Goal: Complete application form

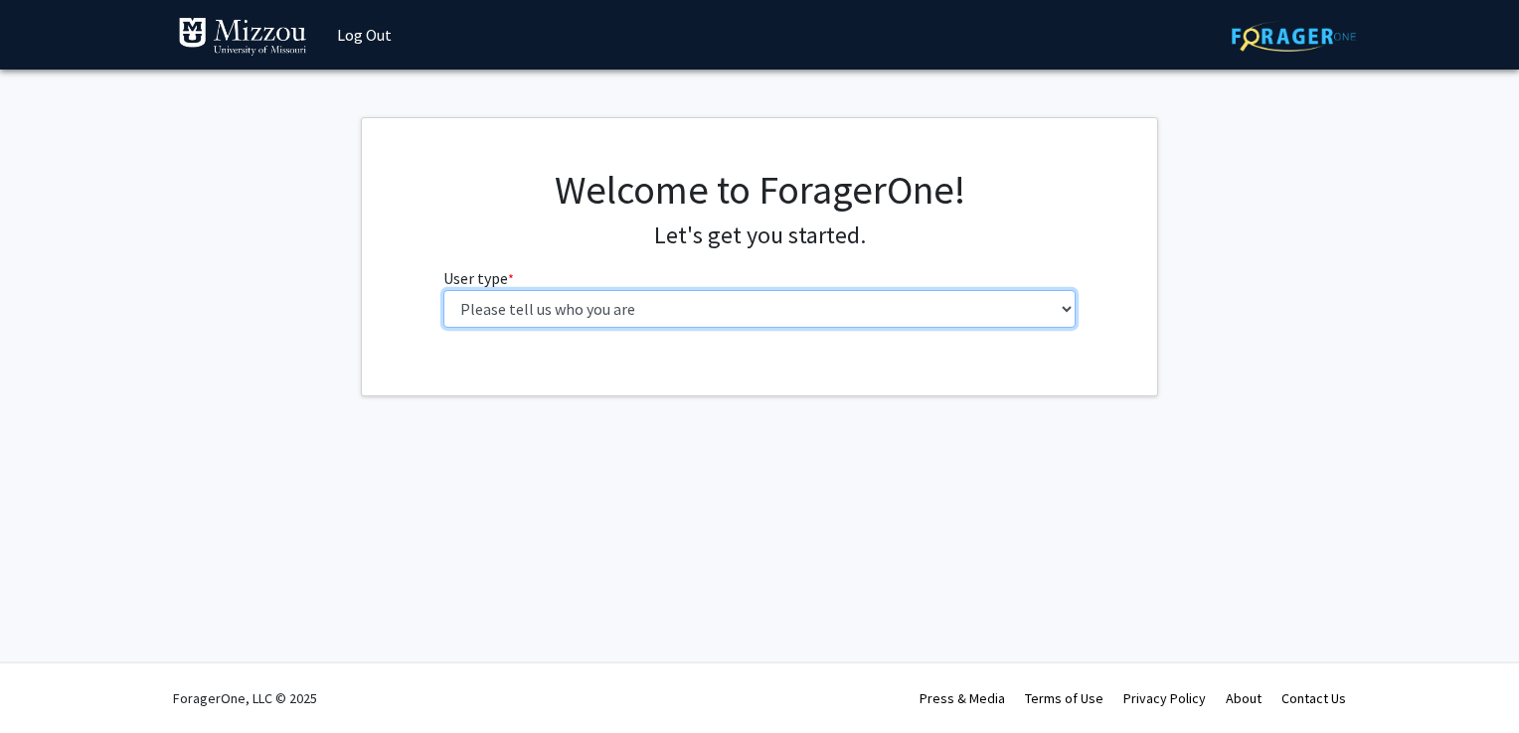
click at [777, 316] on select "Please tell us who you are Undergraduate Student Master's Student Doctoral Cand…" at bounding box center [759, 309] width 633 height 38
select select "1: undergrad"
click at [443, 290] on select "Please tell us who you are Undergraduate Student Master's Student Doctoral Cand…" at bounding box center [759, 309] width 633 height 38
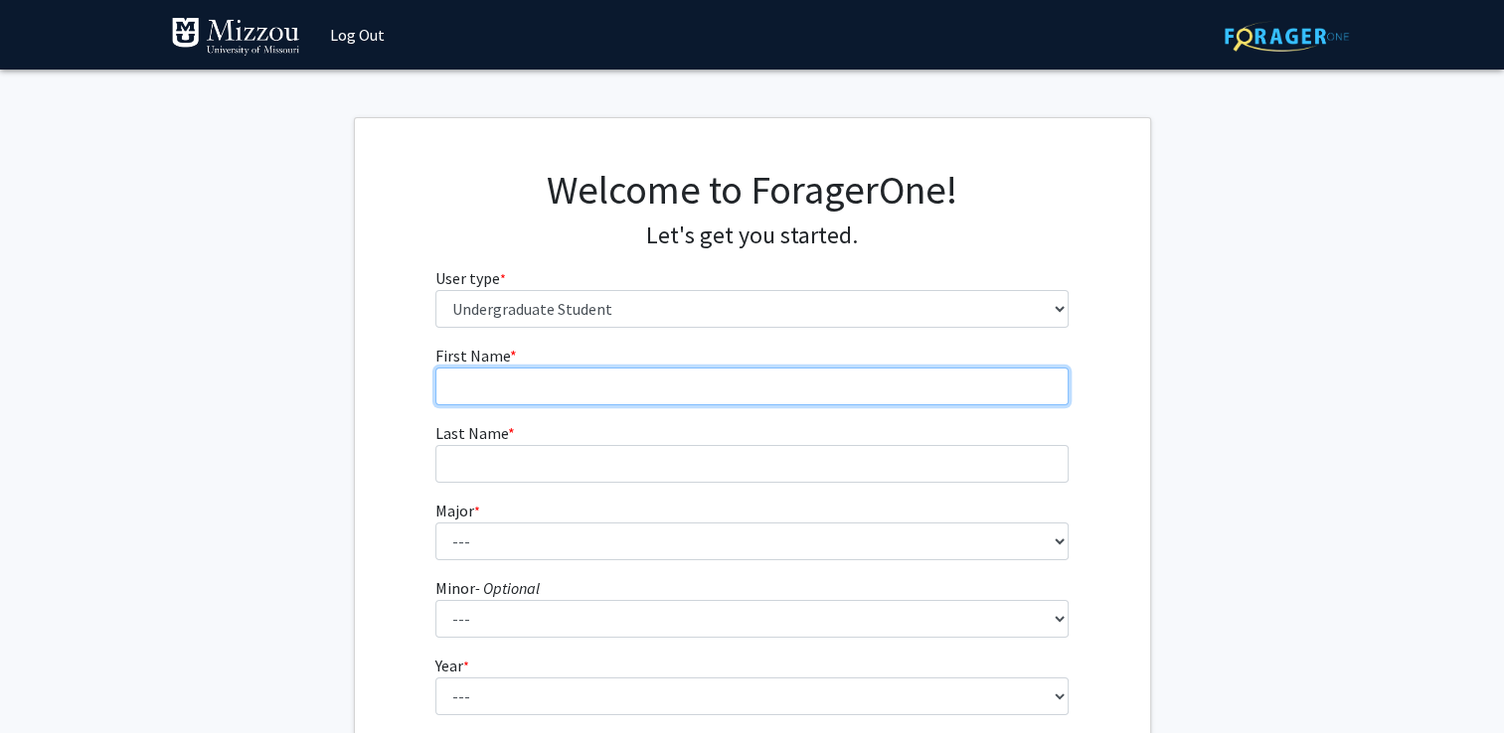
click at [545, 380] on input "First Name * required" at bounding box center [751, 387] width 633 height 38
type input "Ava"
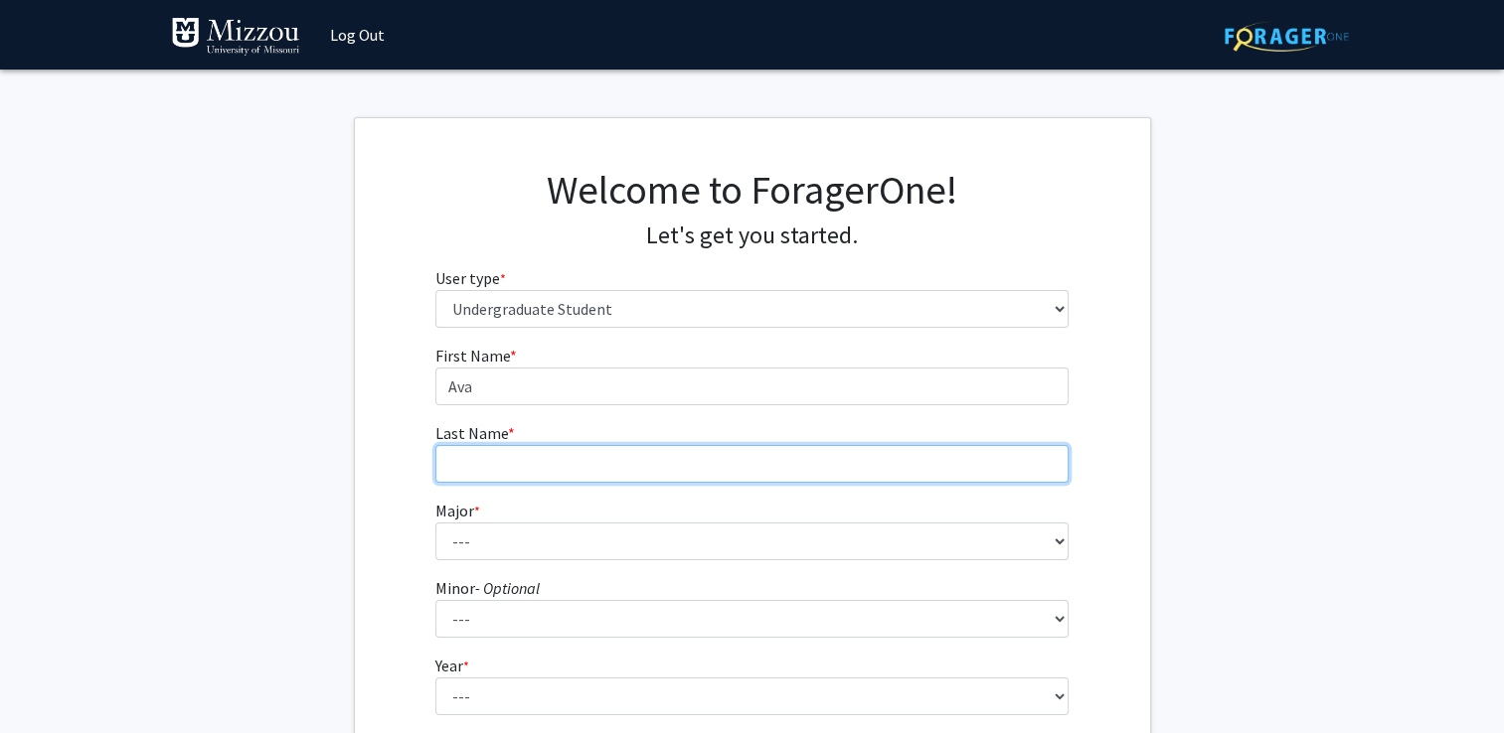
click at [489, 458] on input "Last Name * required" at bounding box center [751, 464] width 633 height 38
type input "[PERSON_NAME]"
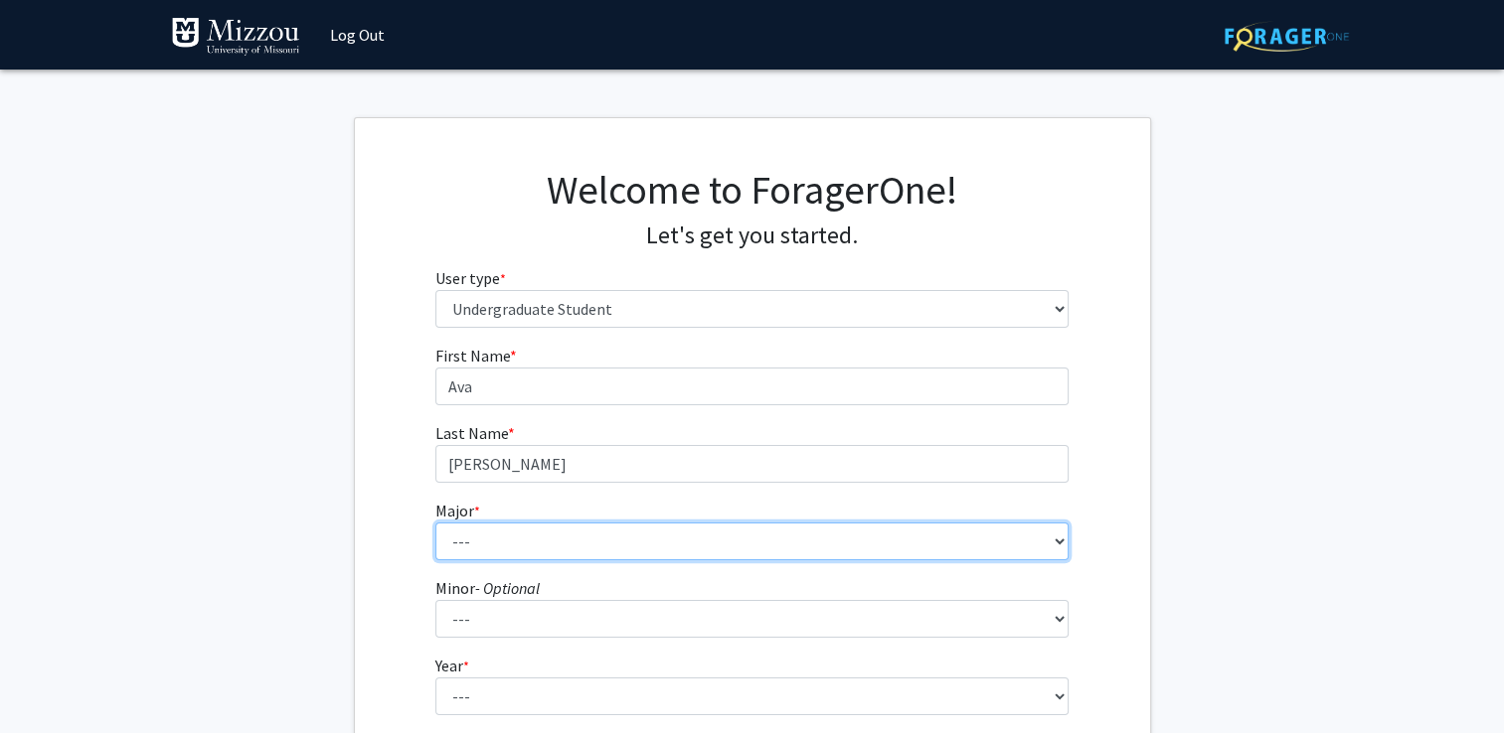
click at [1038, 547] on select "--- Agribusiness Management Agricultural Education Agricultural Education: Comm…" at bounding box center [751, 542] width 633 height 38
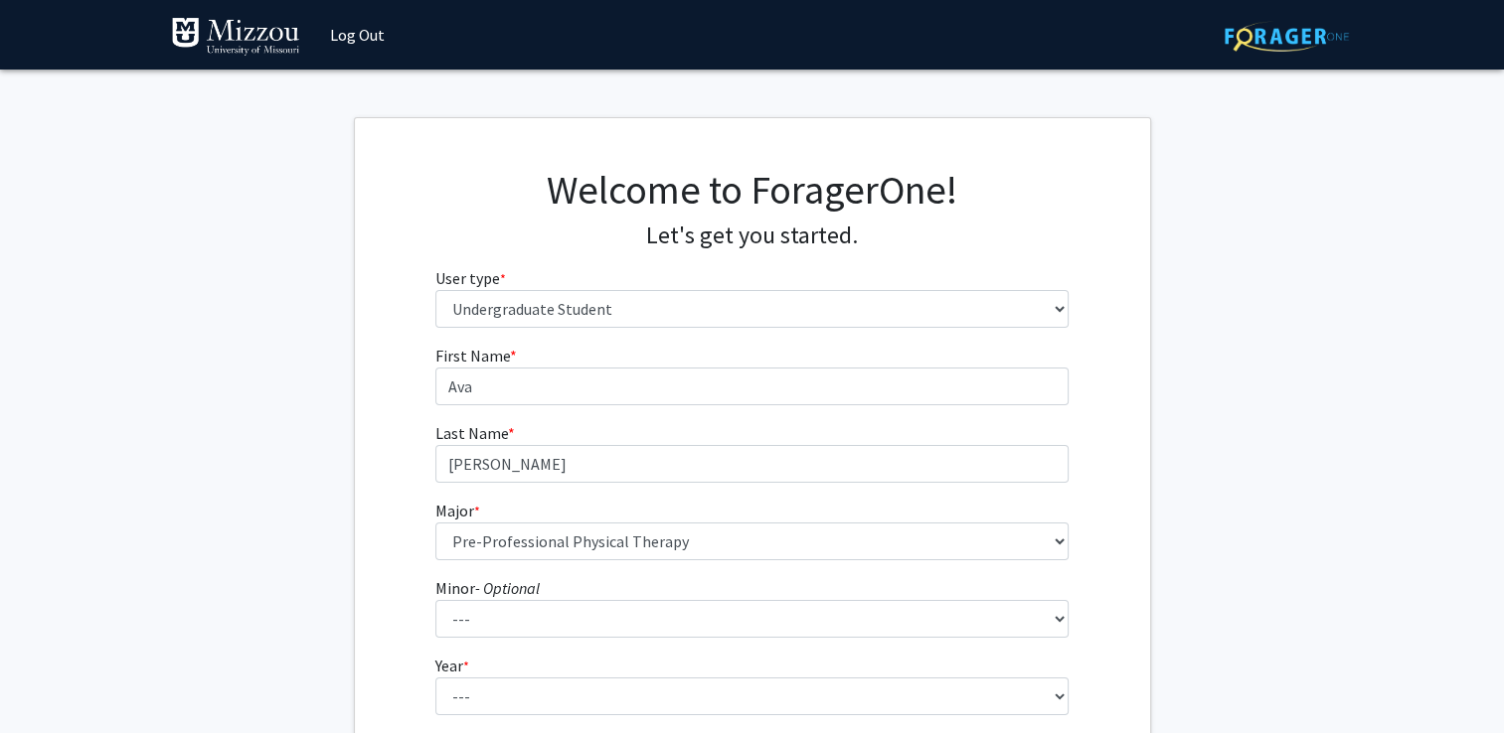
click at [362, 352] on div "First Name * required [PERSON_NAME] Last Name * required [PERSON_NAME] Major * …" at bounding box center [752, 593] width 795 height 499
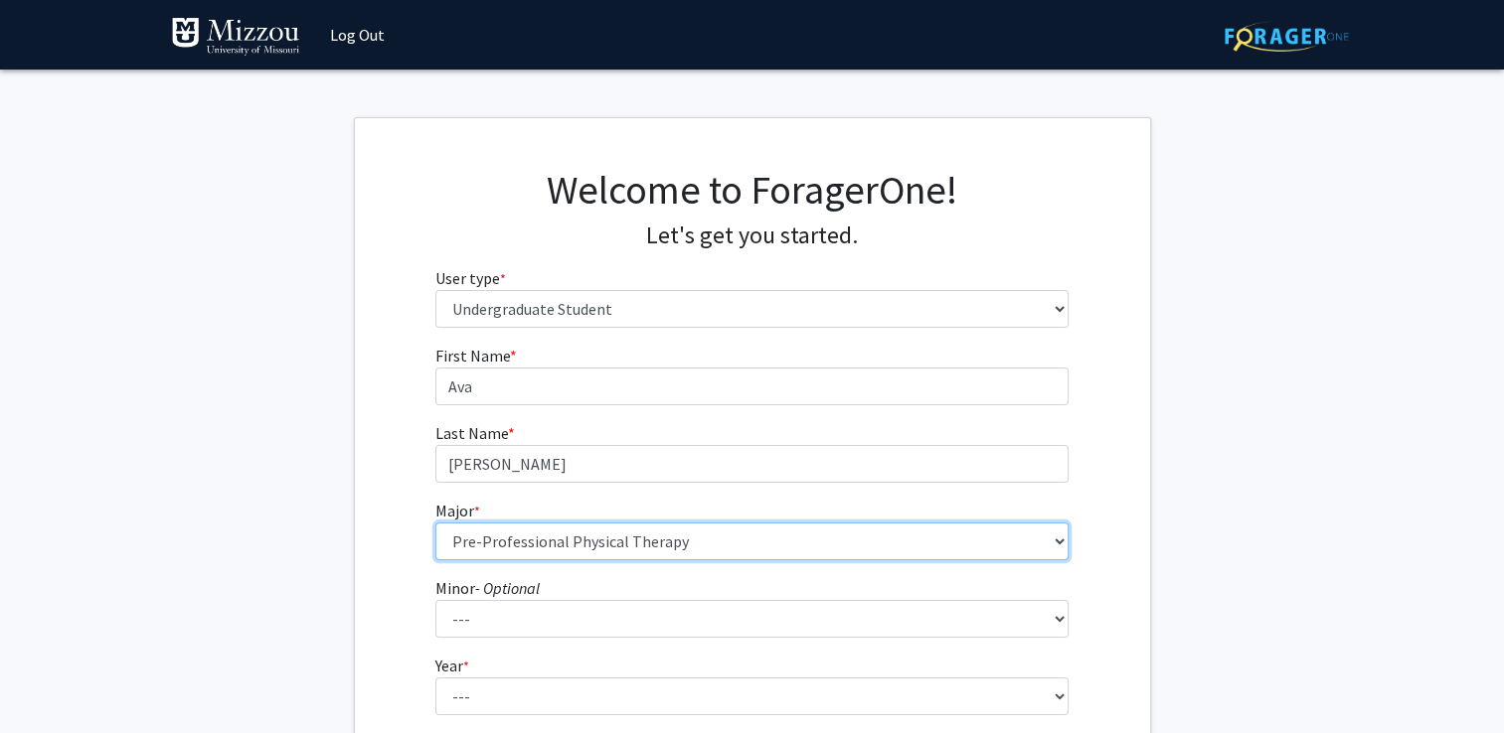
click at [608, 544] on select "--- Agribusiness Management Agricultural Education Agricultural Education: Comm…" at bounding box center [751, 542] width 633 height 38
select select "111: 2603"
click at [470, 532] on select "--- Agribusiness Management Agricultural Education Agricultural Education: Comm…" at bounding box center [751, 542] width 633 height 38
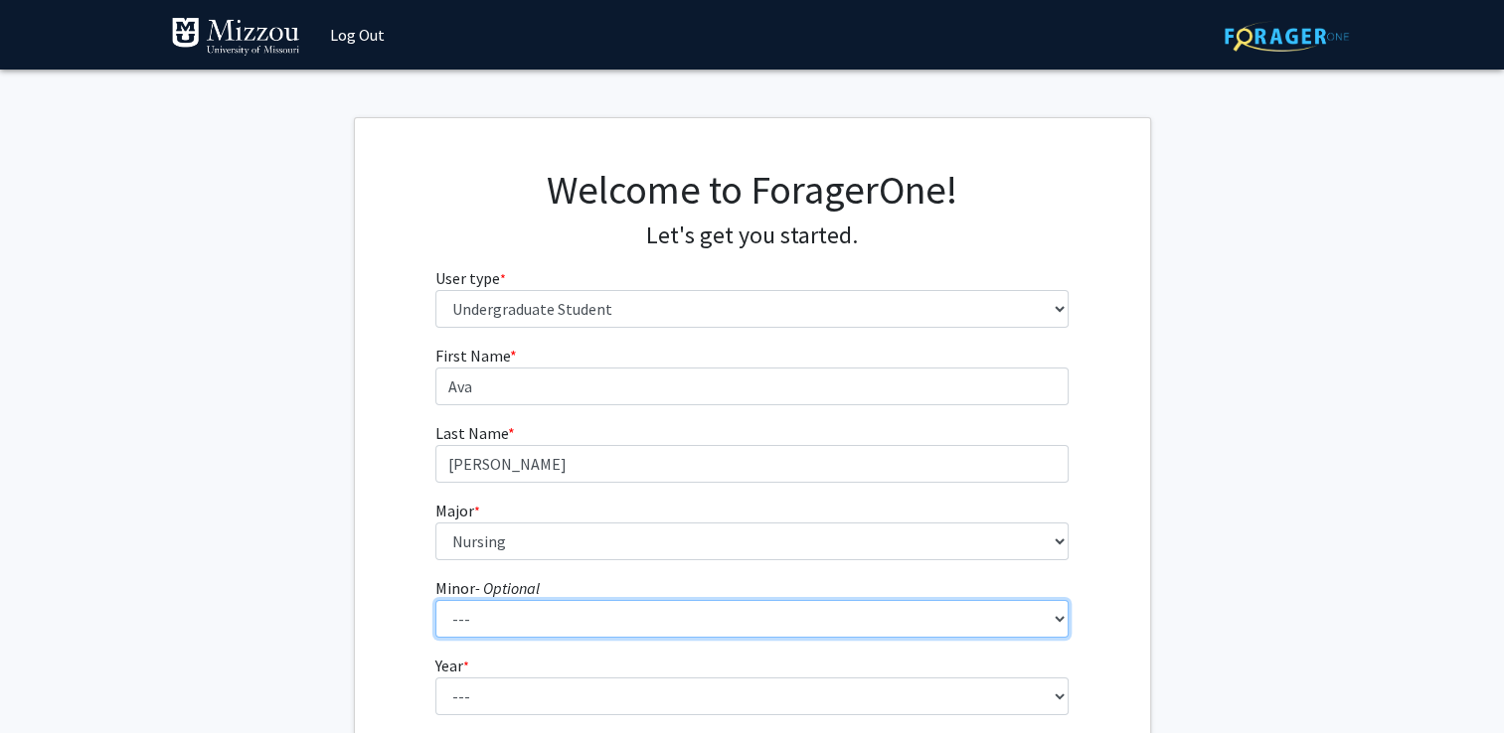
click at [503, 607] on select "--- Accountancy Aerospace Engineering Aerospace Studies Agribusiness Management…" at bounding box center [751, 619] width 633 height 38
select select "29: 1985"
click at [503, 607] on select "--- Accountancy Aerospace Engineering Aerospace Studies Agribusiness Management…" at bounding box center [751, 619] width 633 height 38
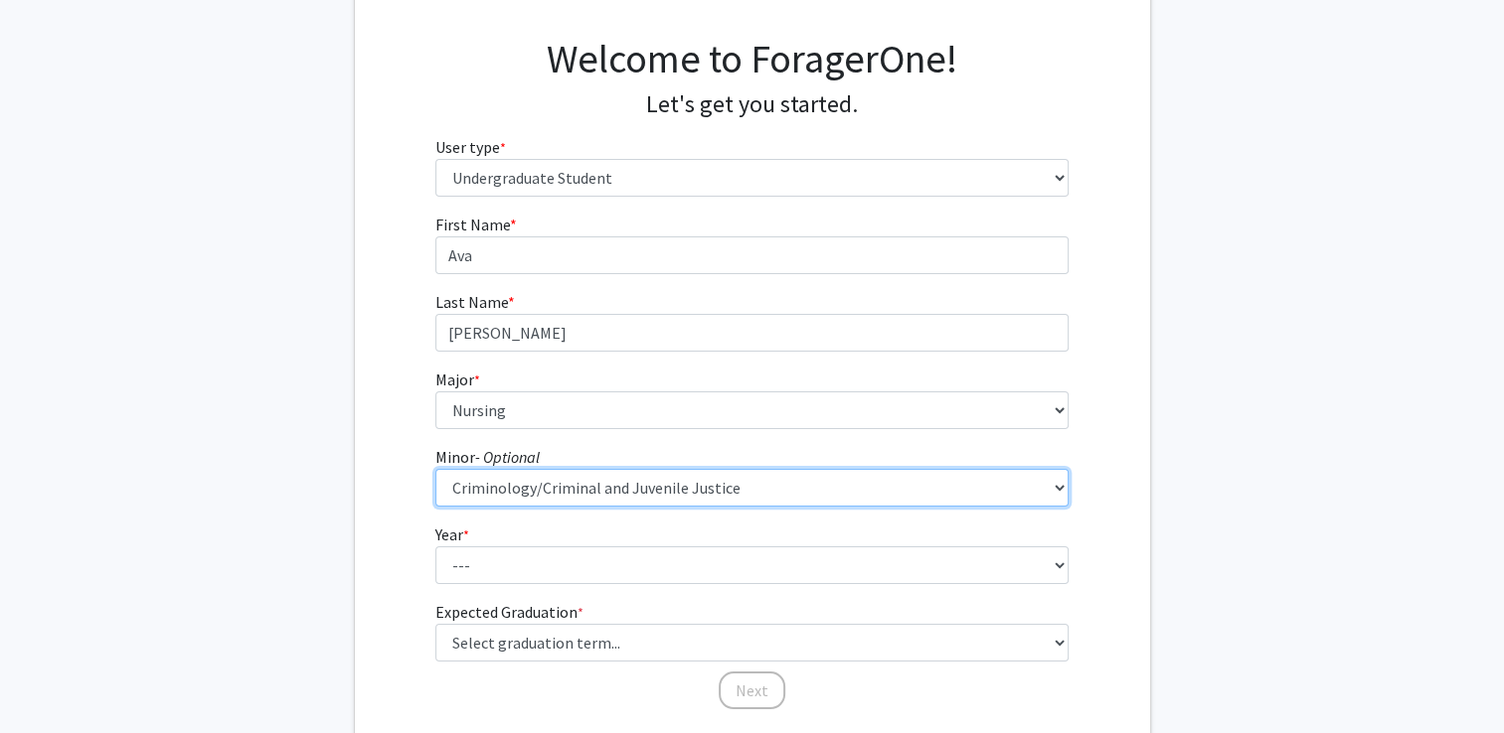
scroll to position [135, 0]
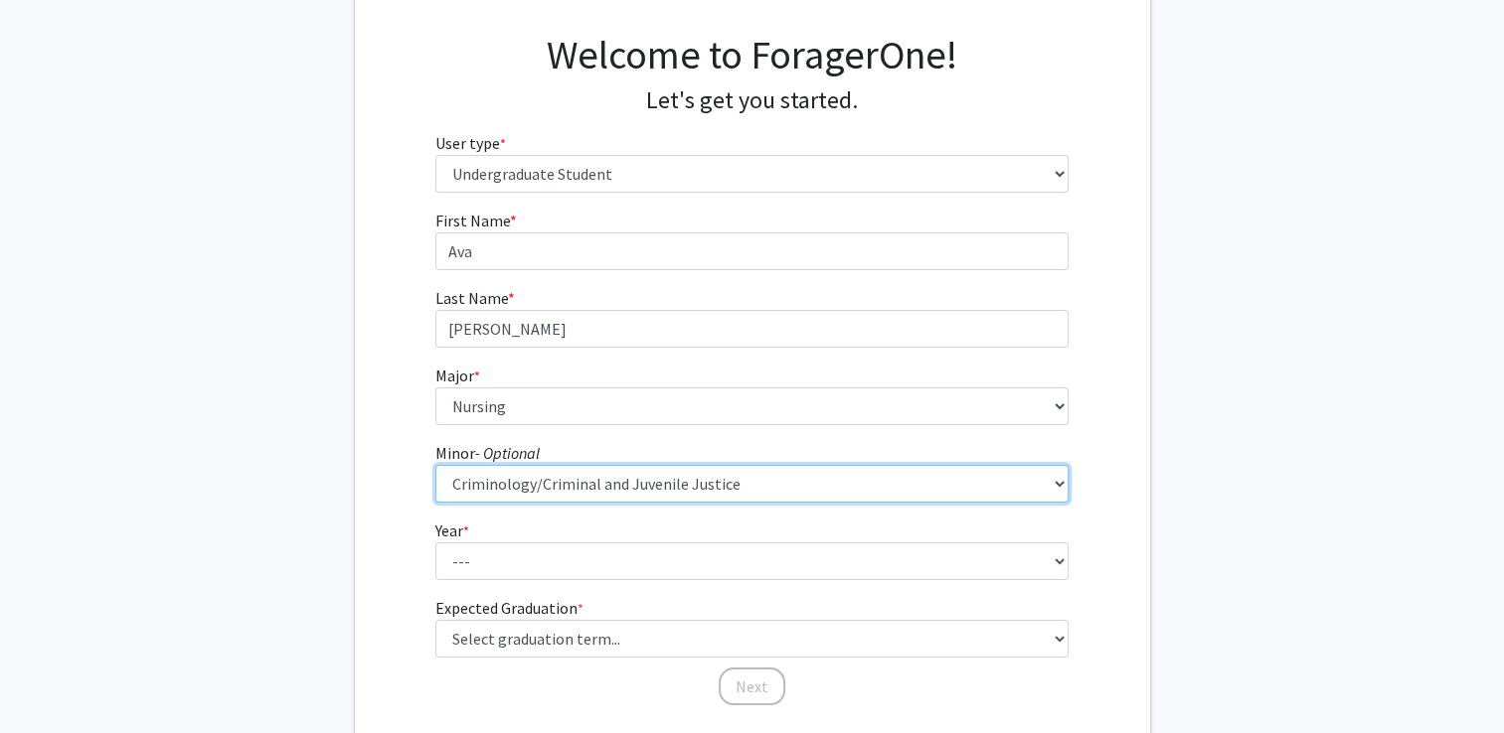
click at [906, 479] on select "--- Accountancy Aerospace Engineering Aerospace Studies Agribusiness Management…" at bounding box center [751, 484] width 633 height 38
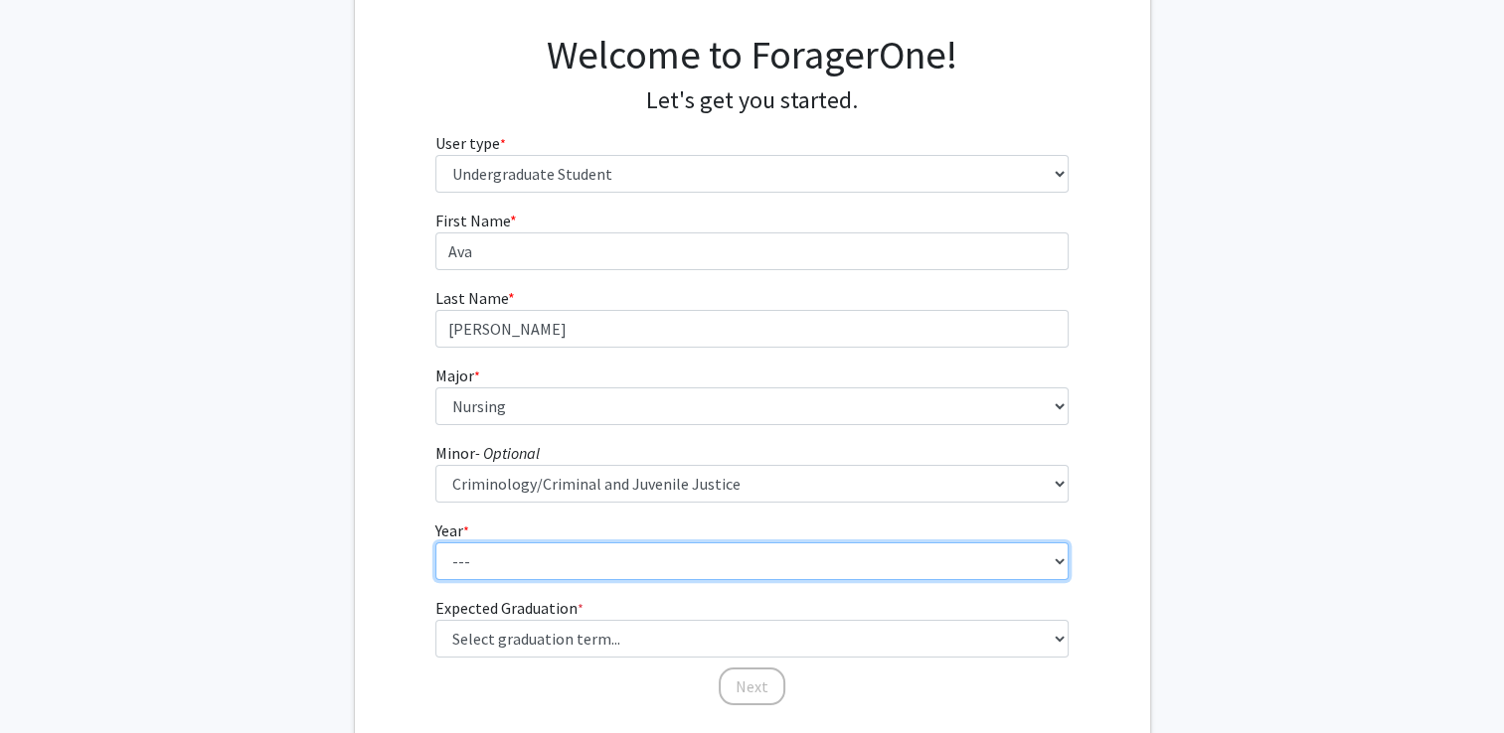
click at [690, 560] on select "--- First-year Sophomore Junior Senior Postbaccalaureate Certificate" at bounding box center [751, 562] width 633 height 38
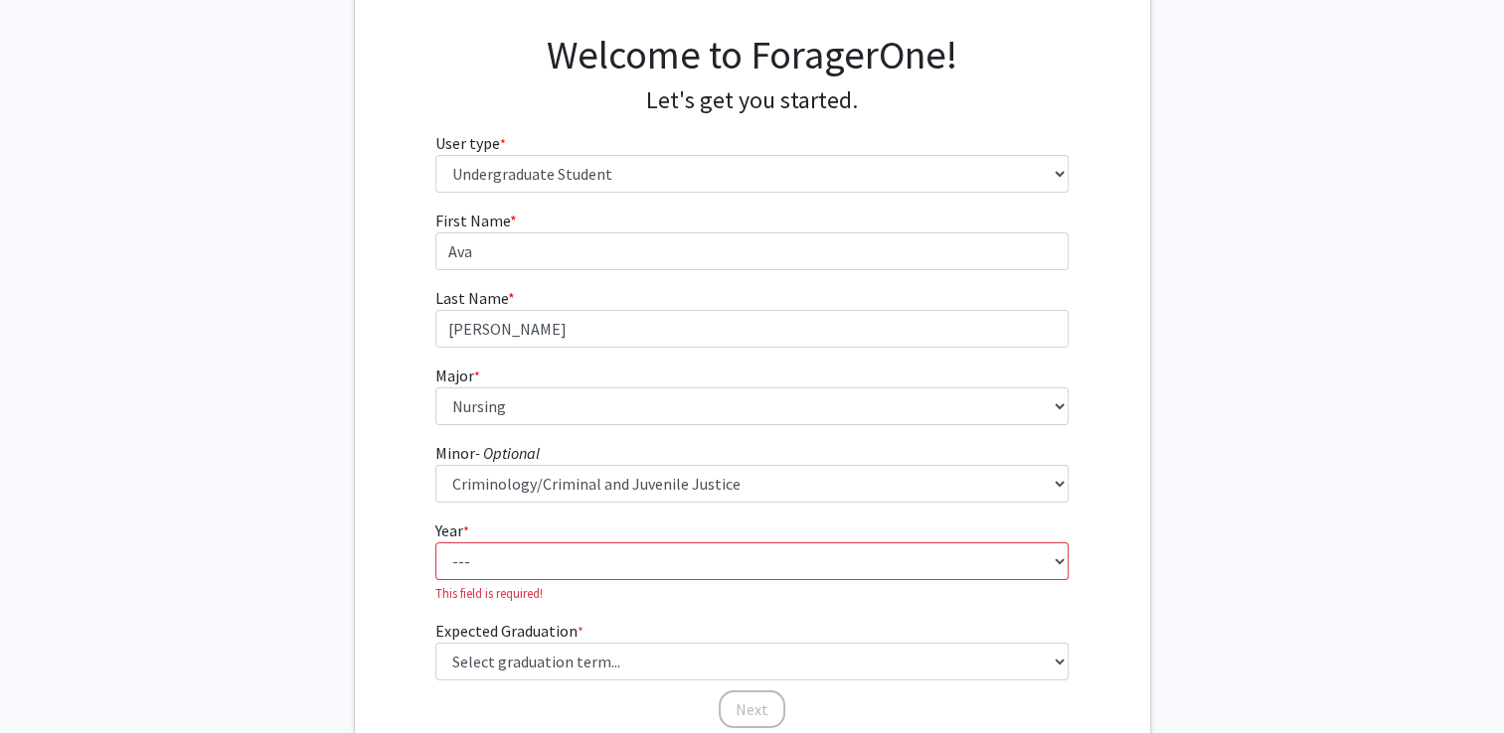
click at [528, 582] on form "First Name * required [PERSON_NAME] Last Name * required [PERSON_NAME] Major * …" at bounding box center [751, 460] width 633 height 502
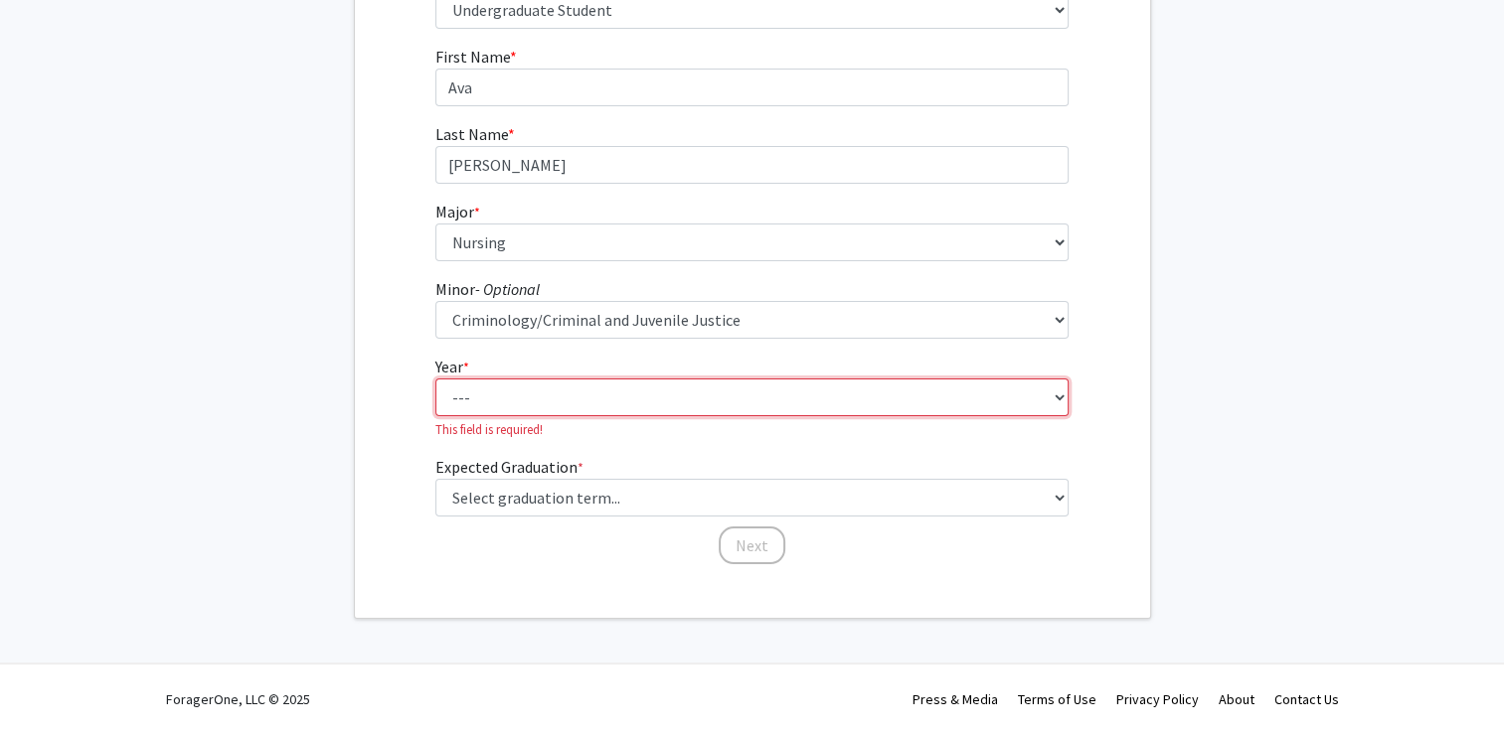
click at [541, 409] on select "--- First-year Sophomore Junior Senior Postbaccalaureate Certificate" at bounding box center [751, 398] width 633 height 38
select select "1: first-year"
click at [435, 401] on select "--- First-year Sophomore Junior Senior Postbaccalaureate Certificate" at bounding box center [751, 398] width 633 height 38
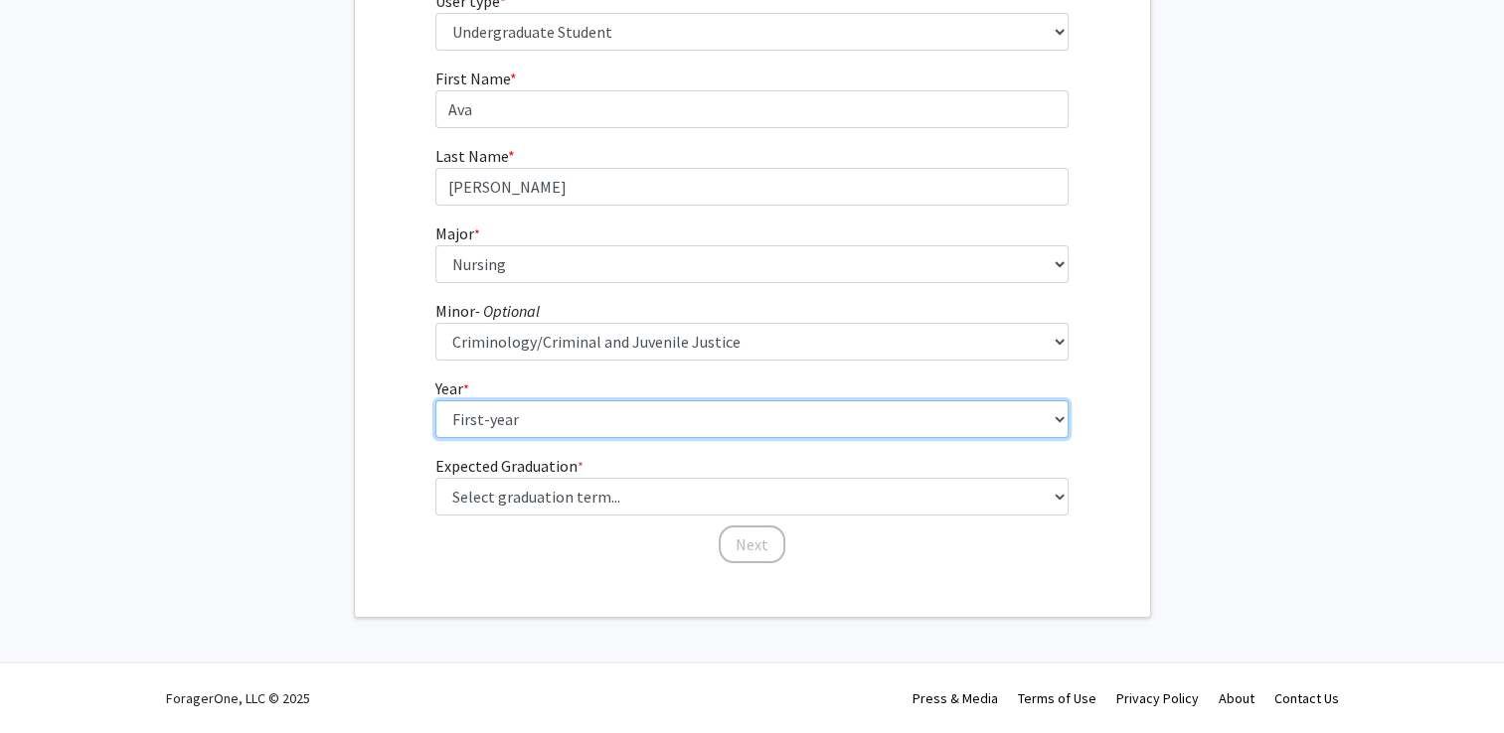
scroll to position [276, 0]
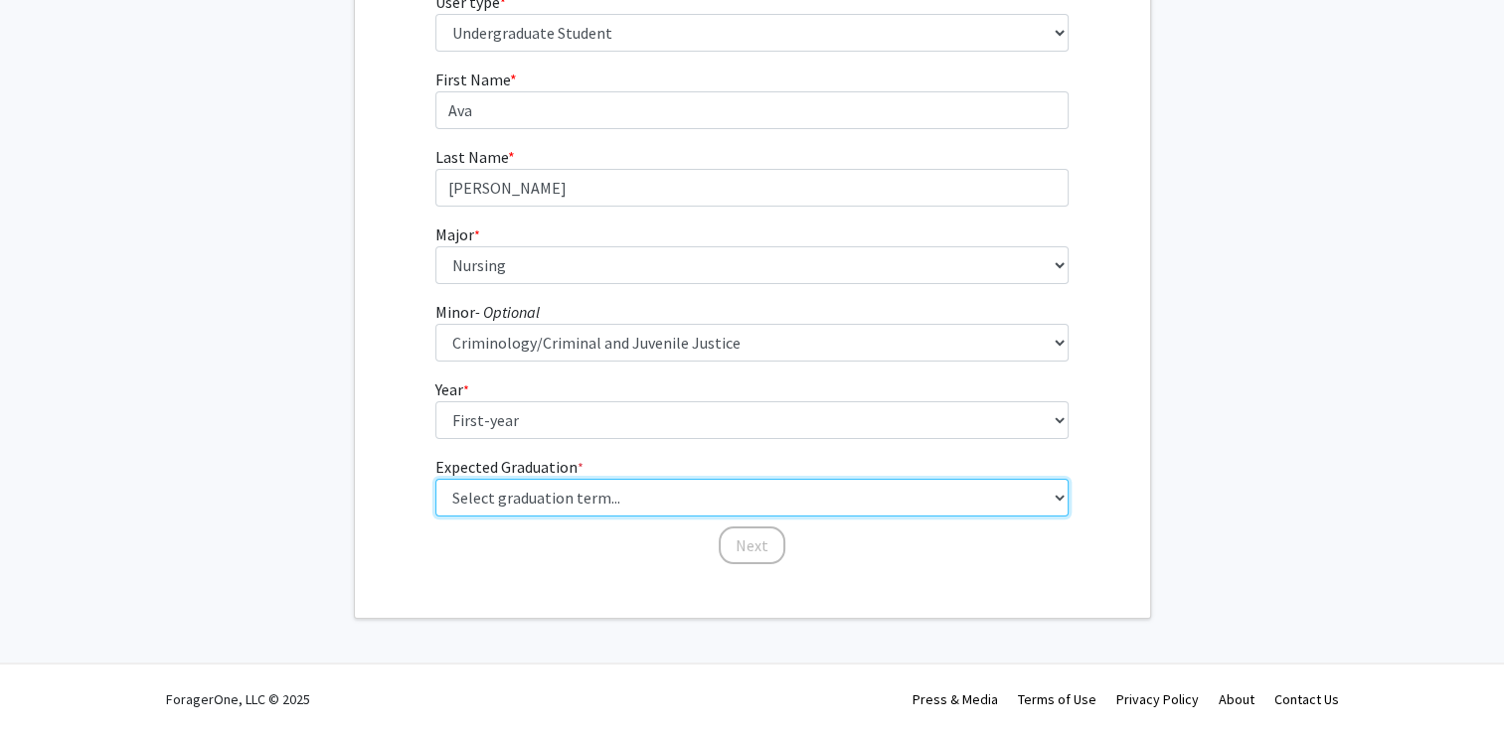
click at [511, 491] on select "Select graduation term... Spring 2025 Summer 2025 Fall 2025 Winter 2025 Spring …" at bounding box center [751, 498] width 633 height 38
select select "16: winter_2028"
click at [435, 479] on select "Select graduation term... Spring 2025 Summer 2025 Fall 2025 Winter 2025 Spring …" at bounding box center [751, 498] width 633 height 38
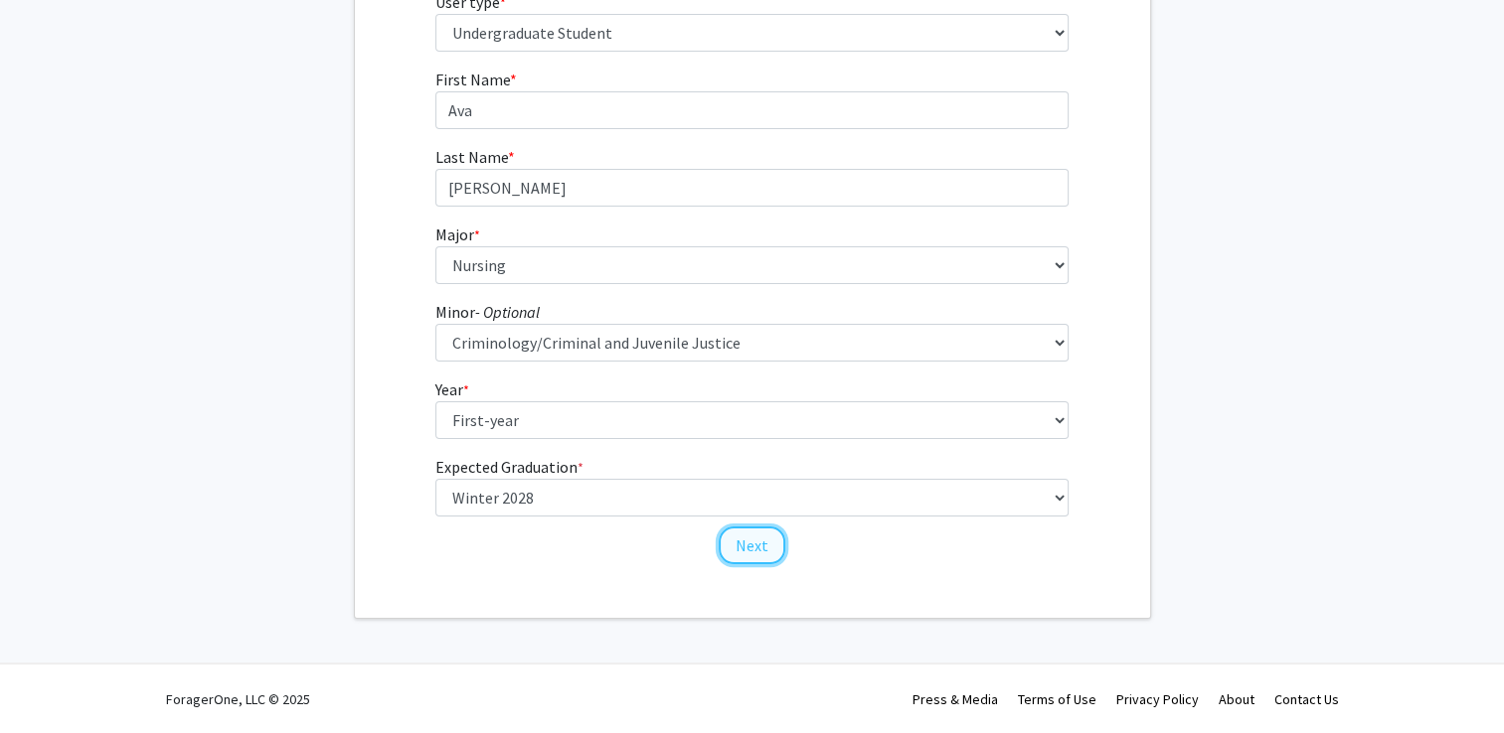
click at [744, 555] on button "Next" at bounding box center [752, 546] width 67 height 38
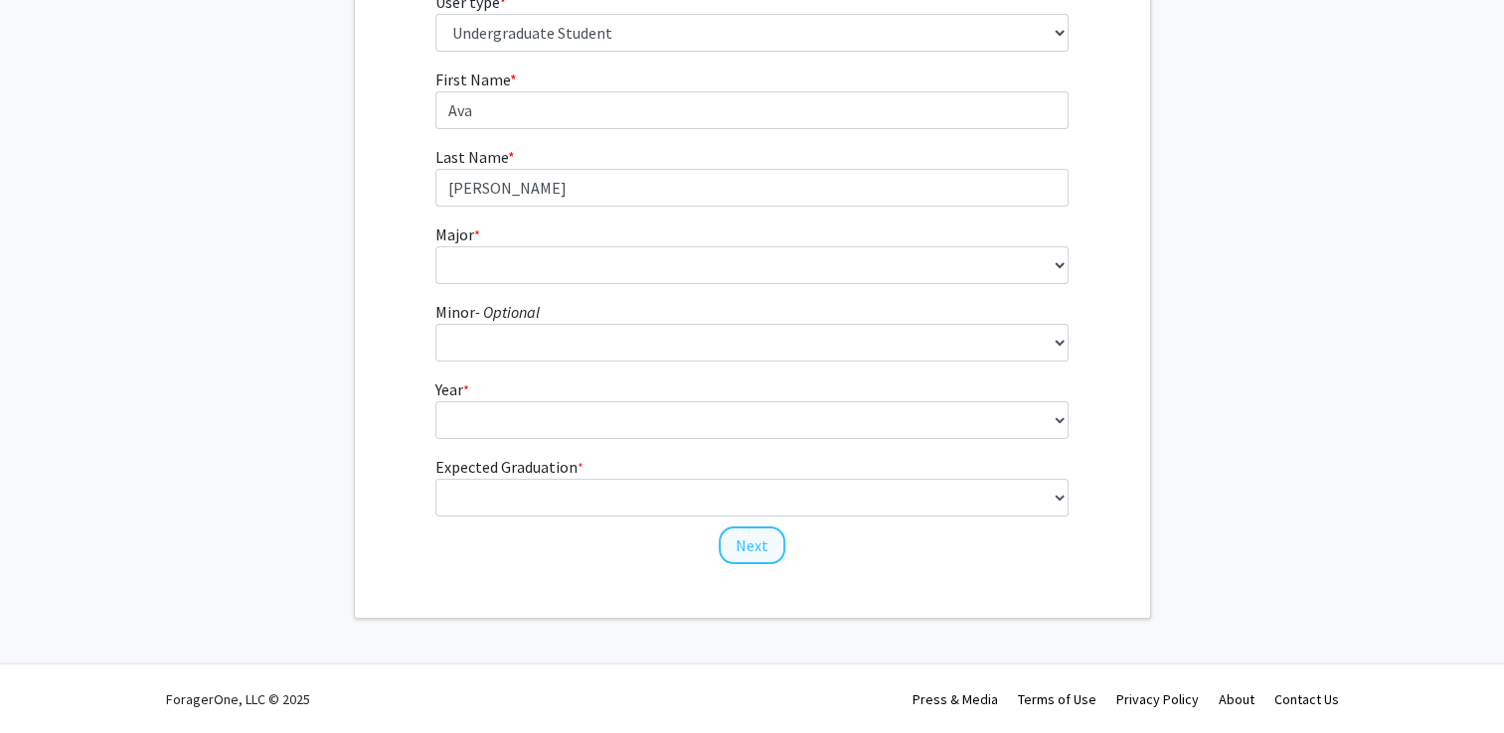
scroll to position [0, 0]
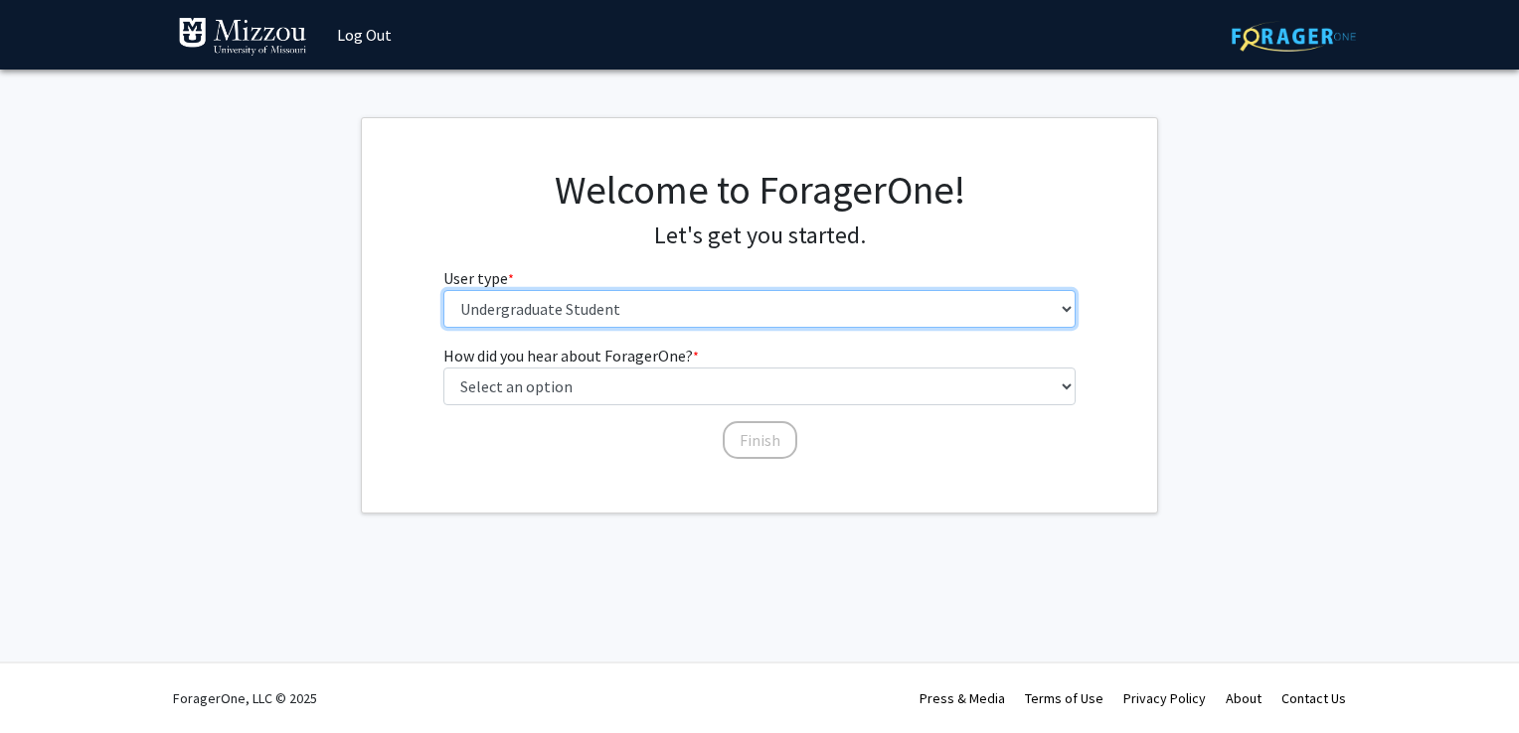
click at [634, 324] on select "Please tell us who you are Undergraduate Student Master's Student Doctoral Cand…" at bounding box center [759, 309] width 633 height 38
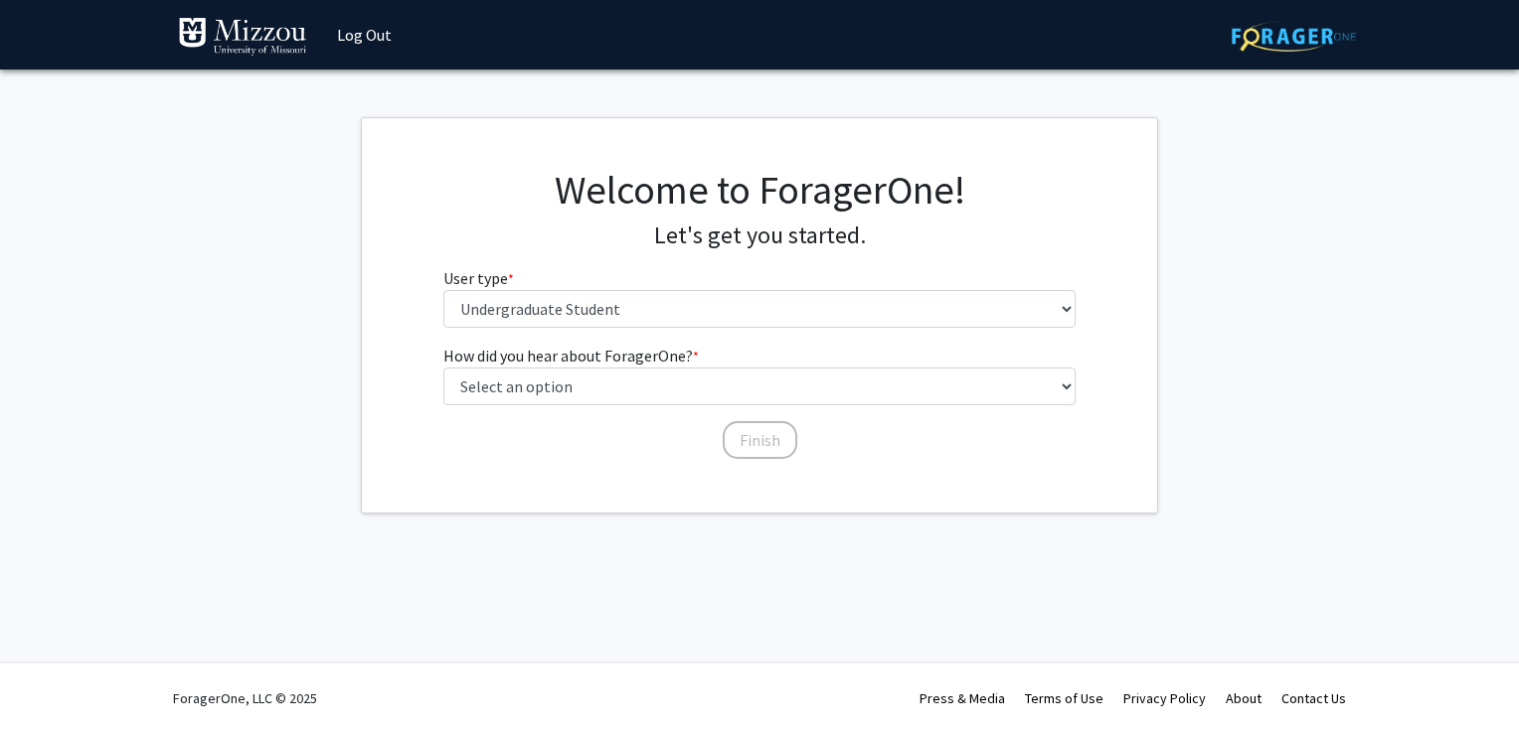
click at [608, 266] on fg-select "User type * required Please tell us who you are Undergraduate Student Master's …" at bounding box center [759, 297] width 633 height 62
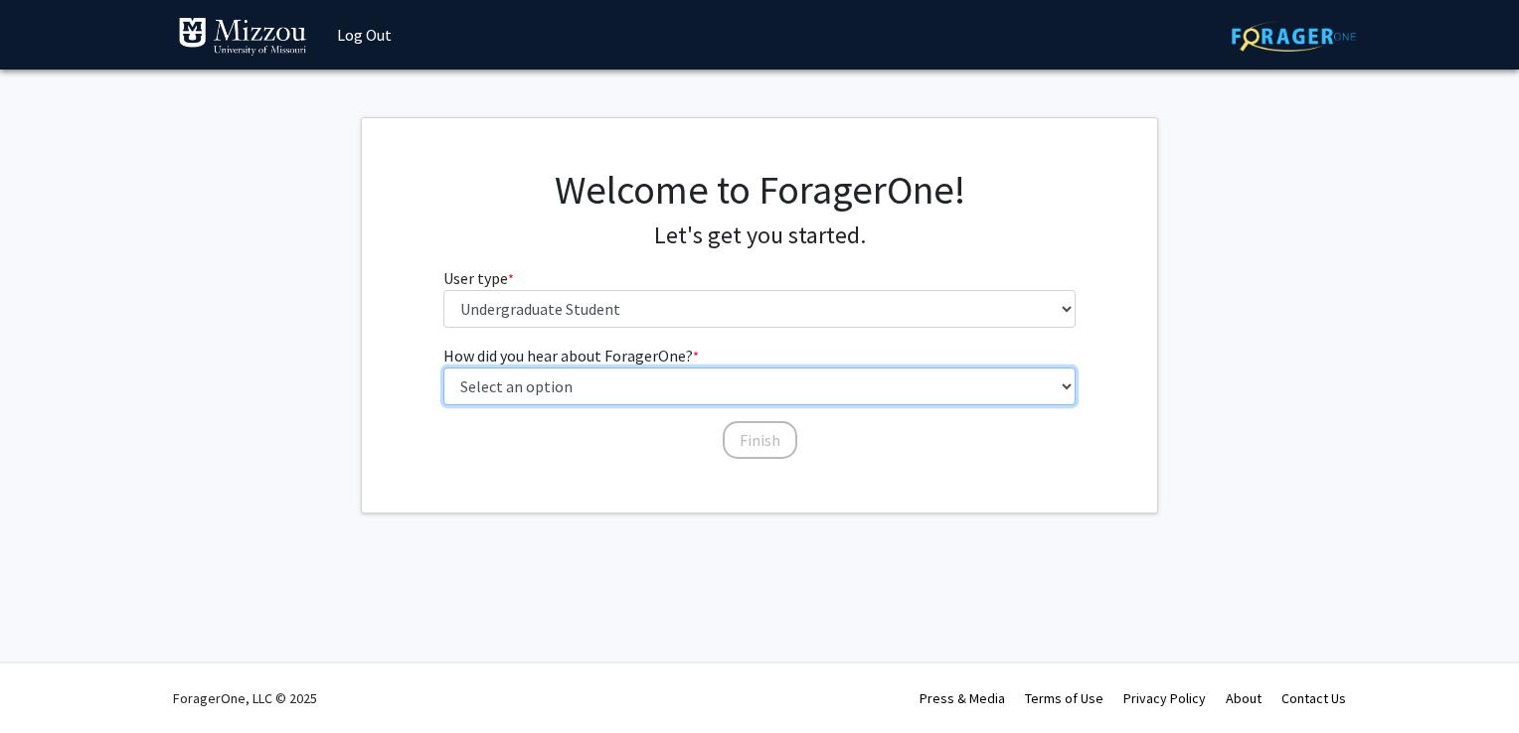
click at [613, 383] on select "Select an option Peer/student recommendation Faculty/staff recommendation Unive…" at bounding box center [759, 387] width 633 height 38
select select "3: university_website"
click at [443, 368] on select "Select an option Peer/student recommendation Faculty/staff recommendation Unive…" at bounding box center [759, 387] width 633 height 38
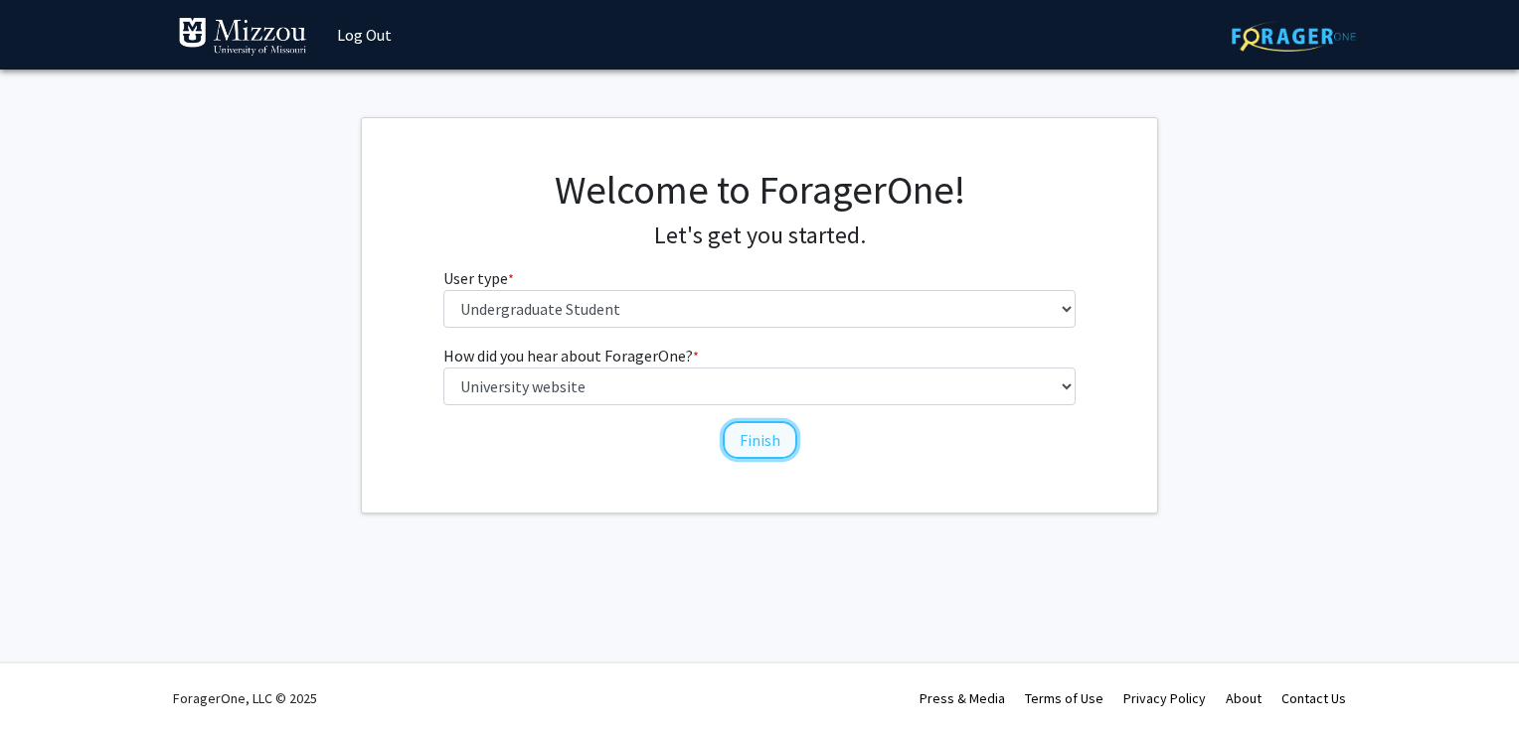
click at [739, 443] on button "Finish" at bounding box center [760, 440] width 75 height 38
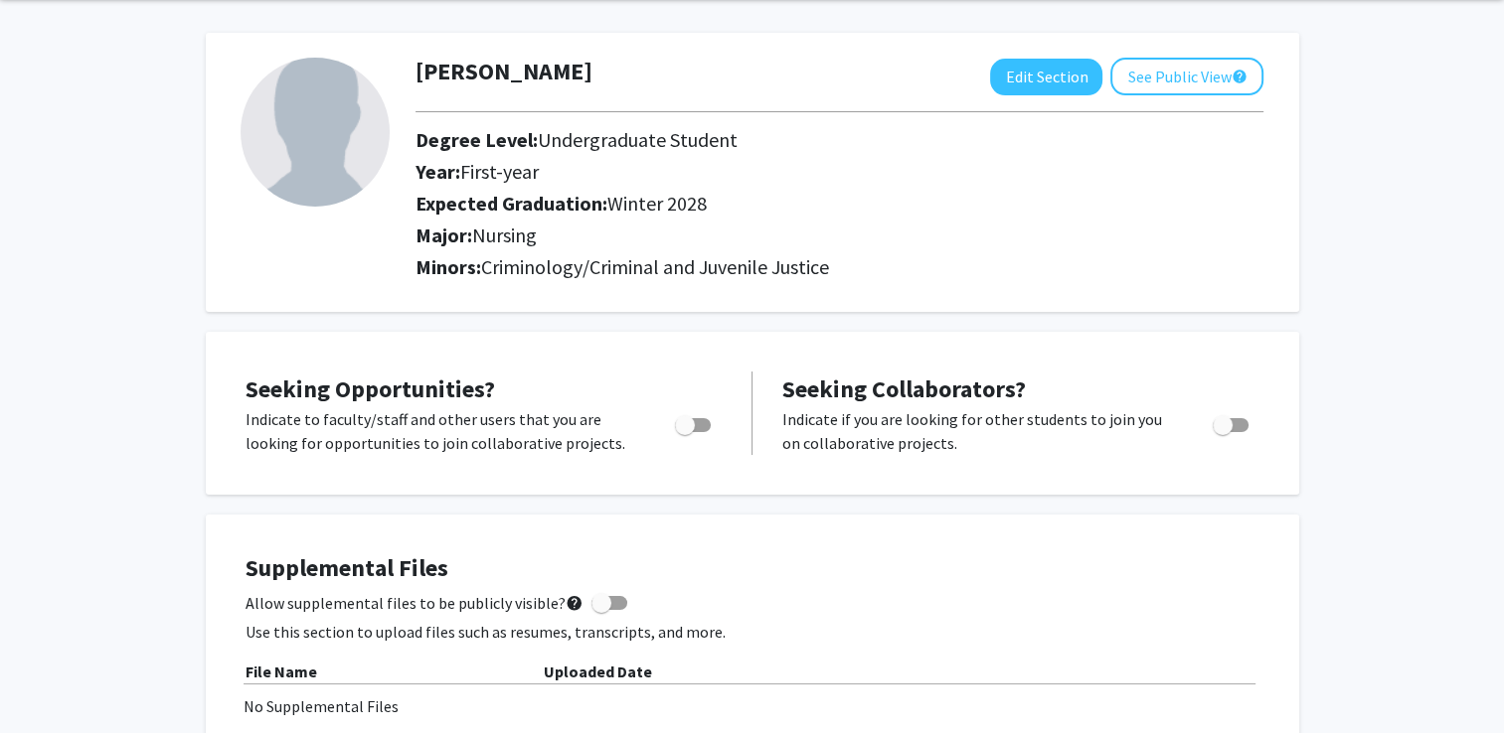
scroll to position [75, 0]
click at [373, 146] on img at bounding box center [315, 131] width 149 height 149
click at [1061, 73] on button "Edit Section" at bounding box center [1046, 76] width 112 height 37
select select "first-year"
select select "44: winter_2028"
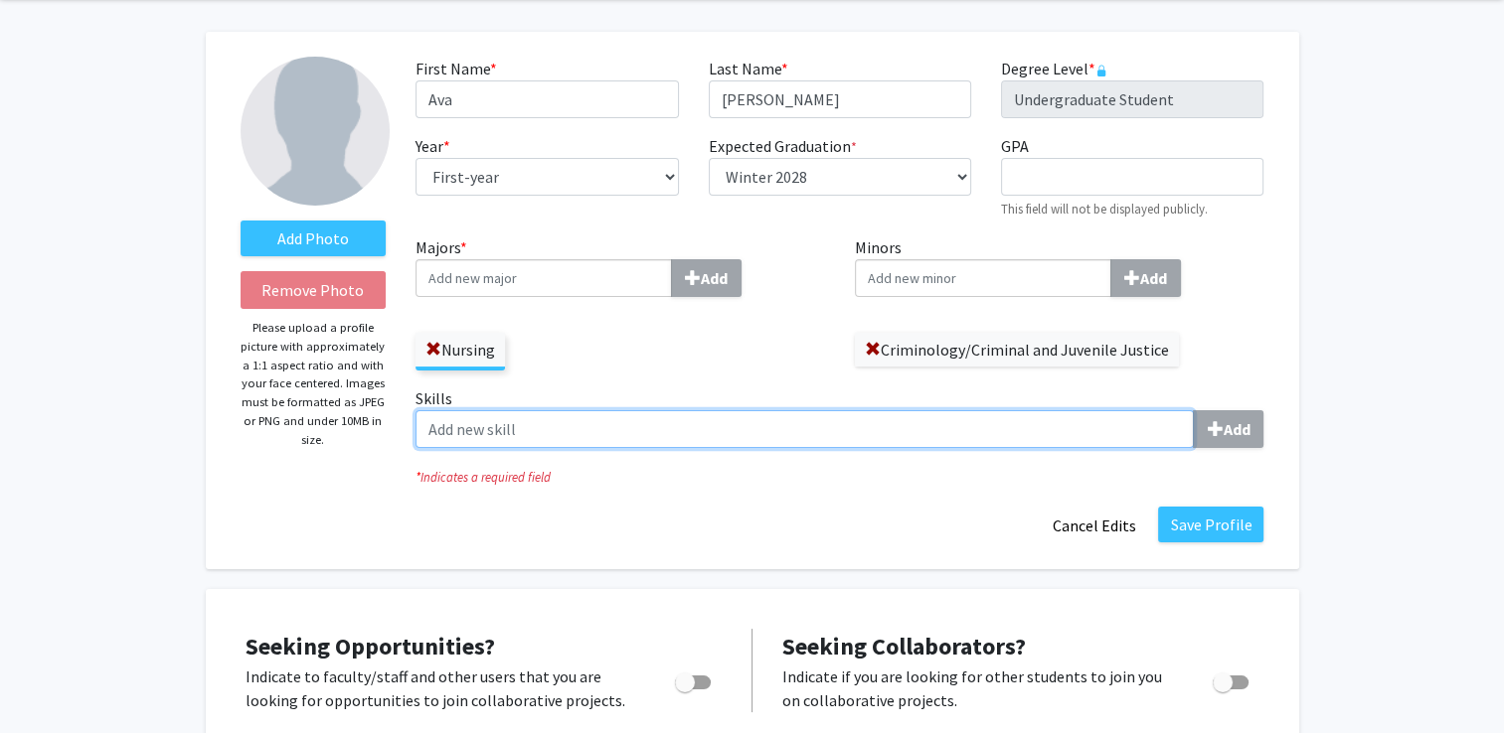
click at [525, 428] on input "Skills Add" at bounding box center [804, 429] width 778 height 38
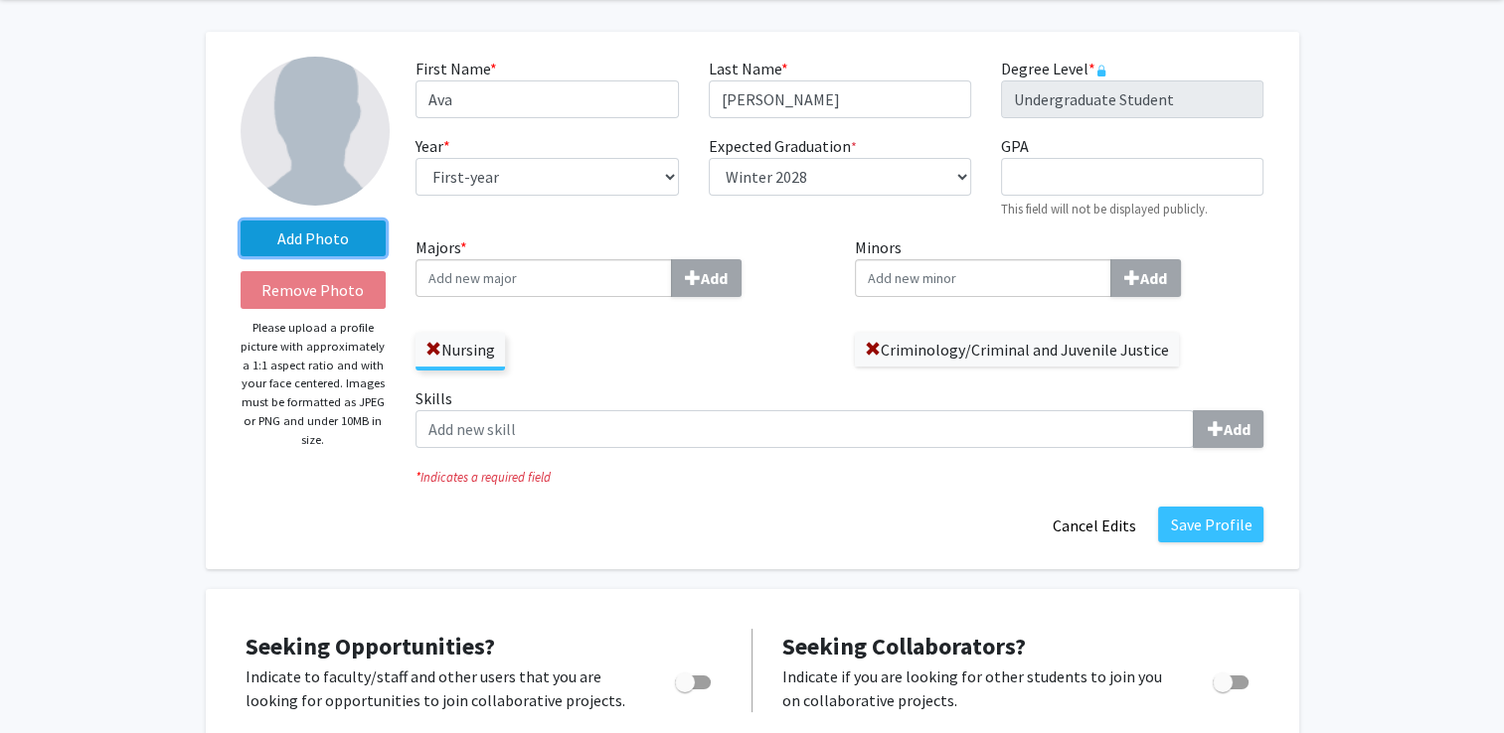
click at [351, 244] on label "Add Photo" at bounding box center [314, 239] width 146 height 36
click at [0, 0] on input "Add Photo" at bounding box center [0, 0] width 0 height 0
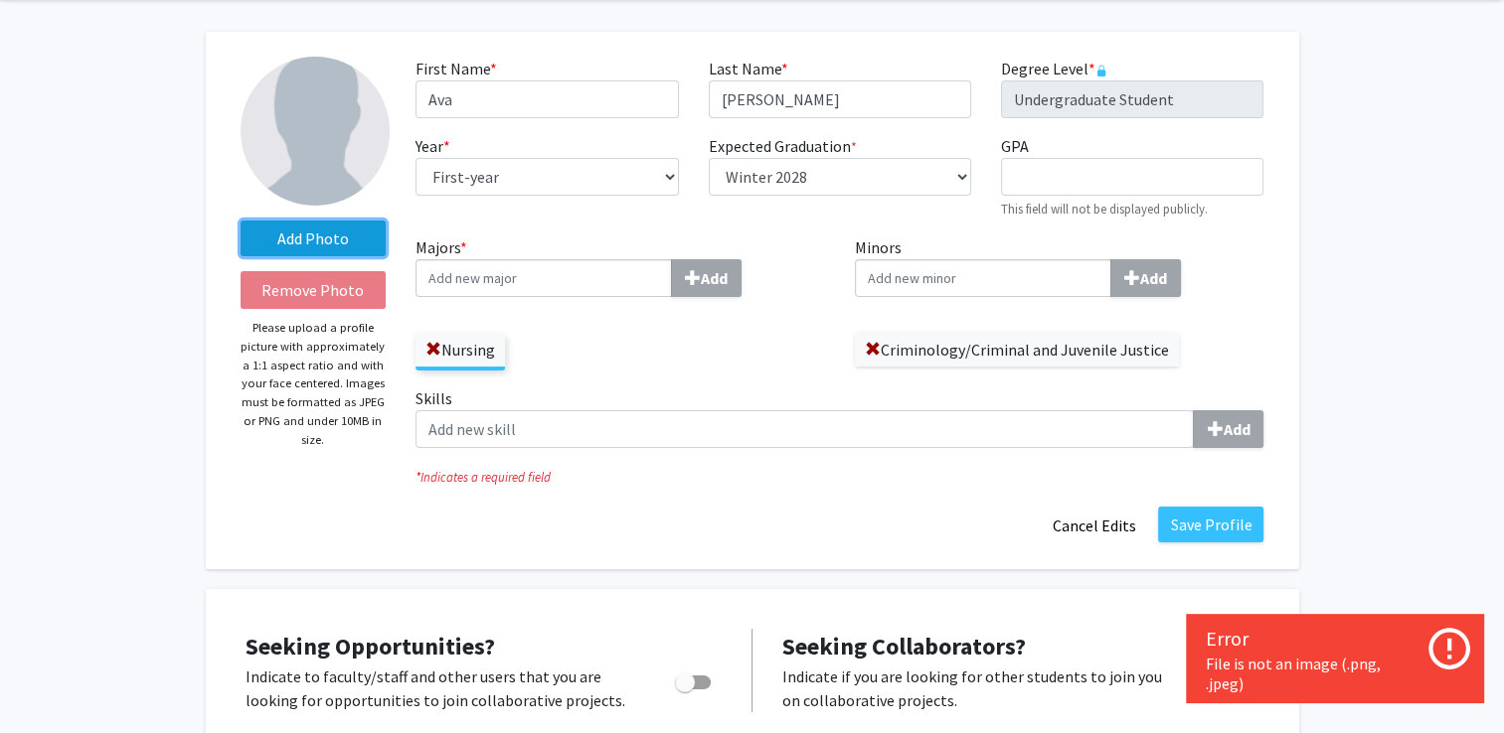
click at [363, 225] on label "Add Photo" at bounding box center [314, 239] width 146 height 36
click at [0, 0] on input "Add Photo" at bounding box center [0, 0] width 0 height 0
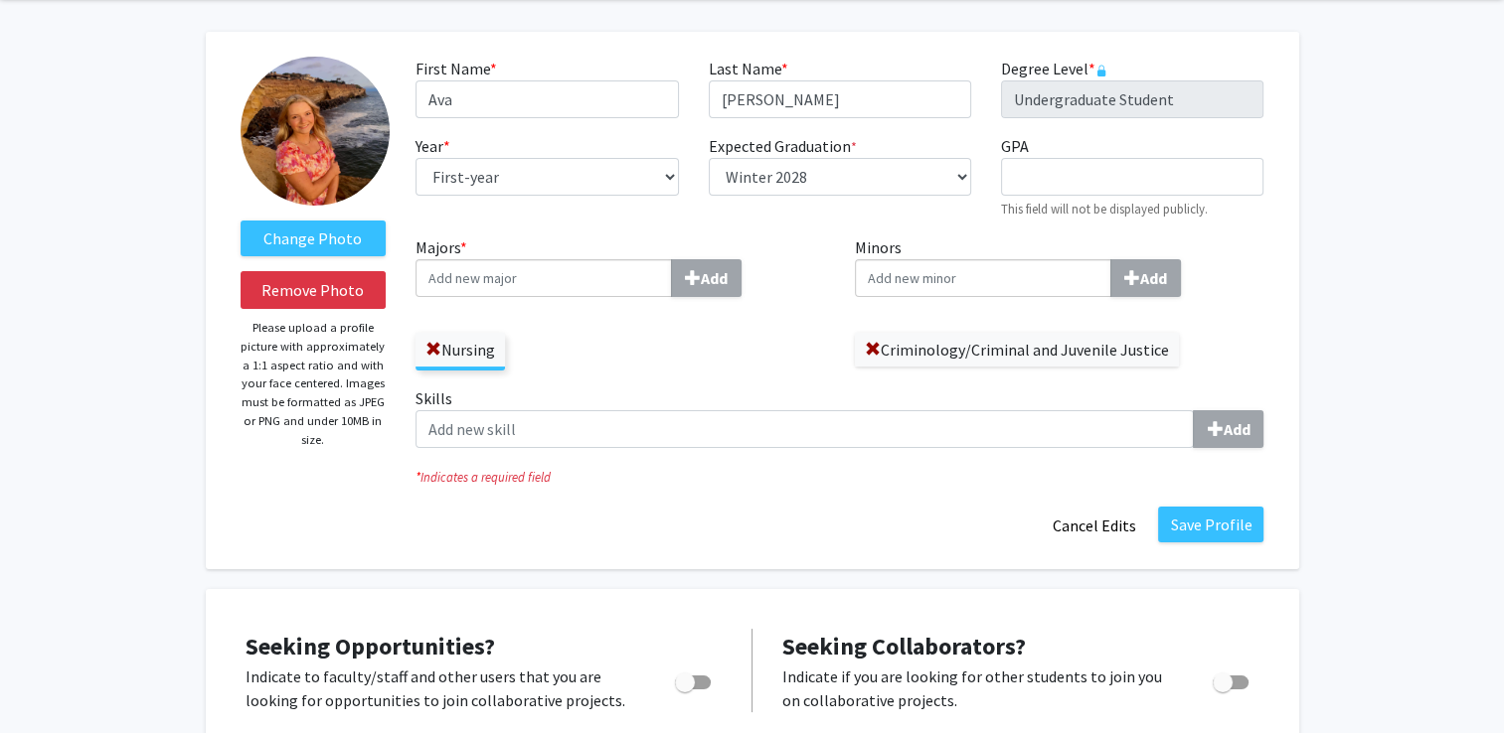
click at [338, 147] on img at bounding box center [315, 131] width 149 height 149
click at [304, 236] on label "Change Photo" at bounding box center [314, 239] width 146 height 36
click at [0, 0] on input "Change Photo" at bounding box center [0, 0] width 0 height 0
click at [345, 167] on img at bounding box center [315, 131] width 149 height 149
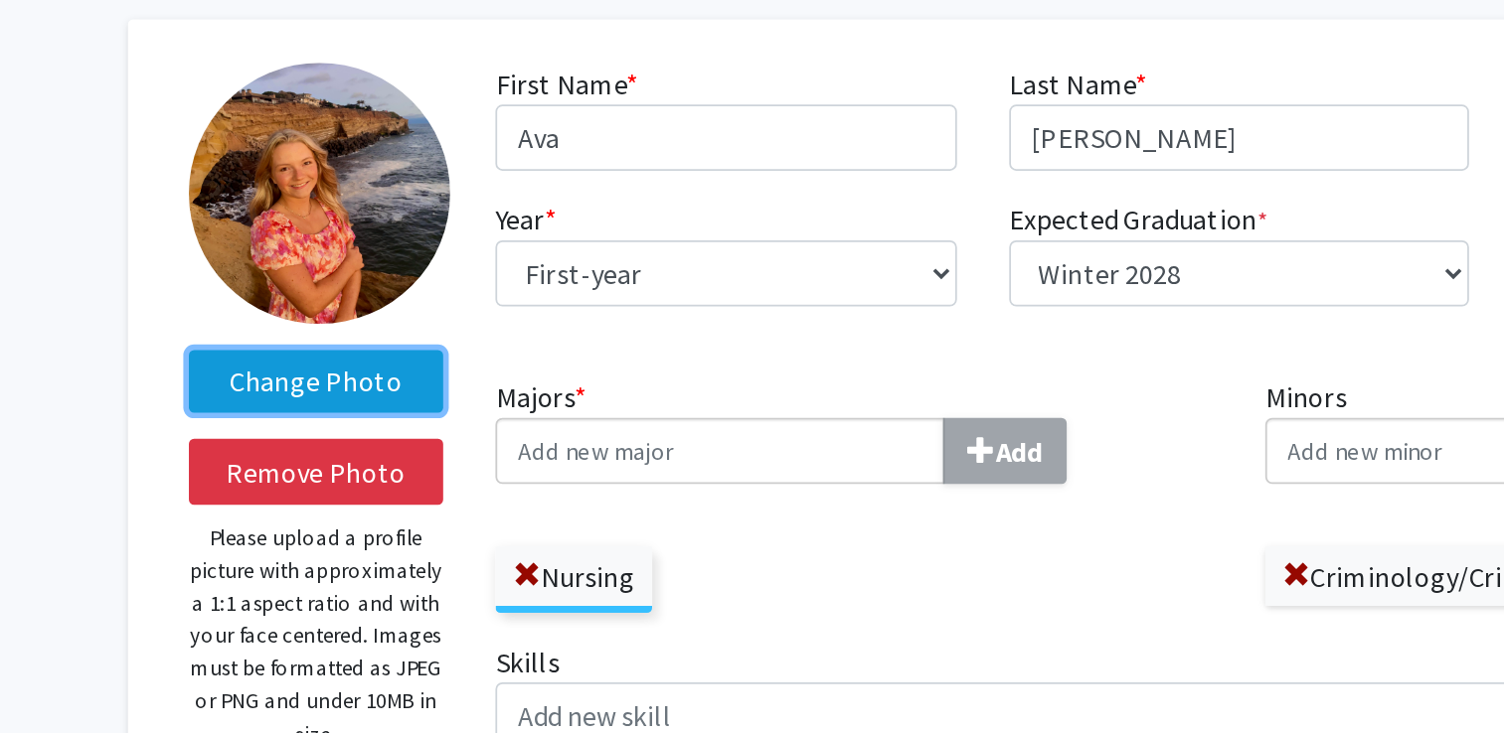
click at [322, 228] on label "Change Photo" at bounding box center [314, 239] width 146 height 36
click at [0, 0] on input "Change Photo" at bounding box center [0, 0] width 0 height 0
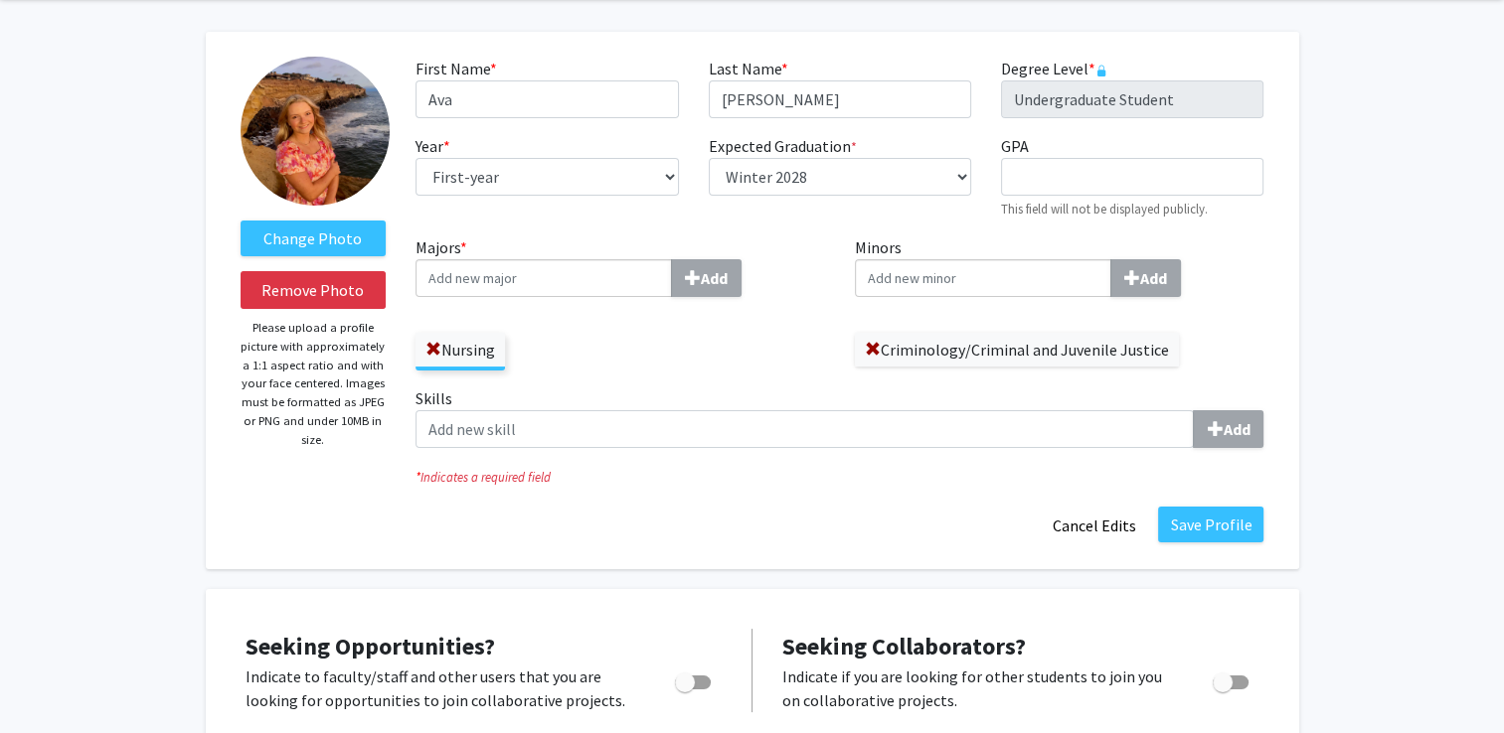
click at [320, 166] on img at bounding box center [315, 131] width 149 height 149
click at [298, 235] on label "Change Photo" at bounding box center [314, 239] width 146 height 36
click at [0, 0] on input "Change Photo" at bounding box center [0, 0] width 0 height 0
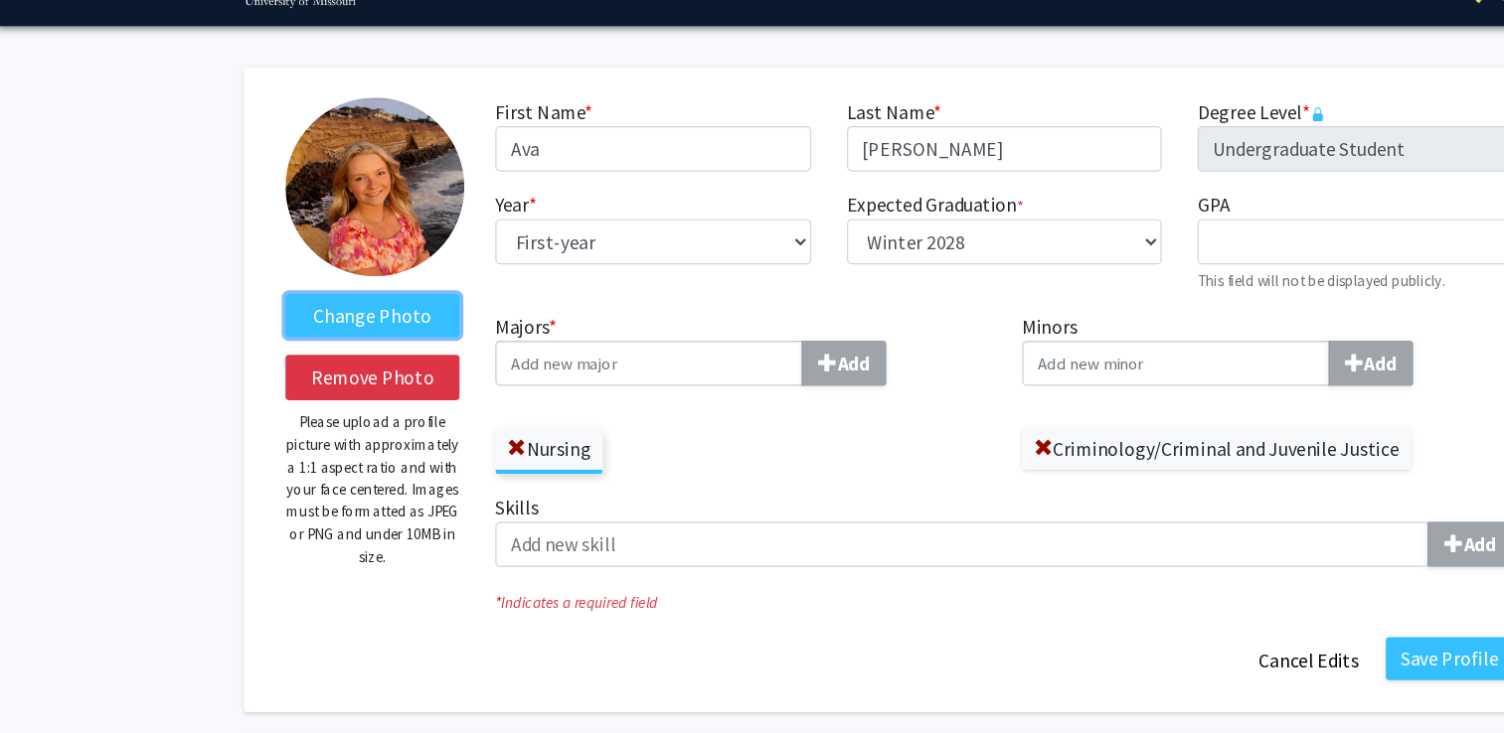
scroll to position [0, 0]
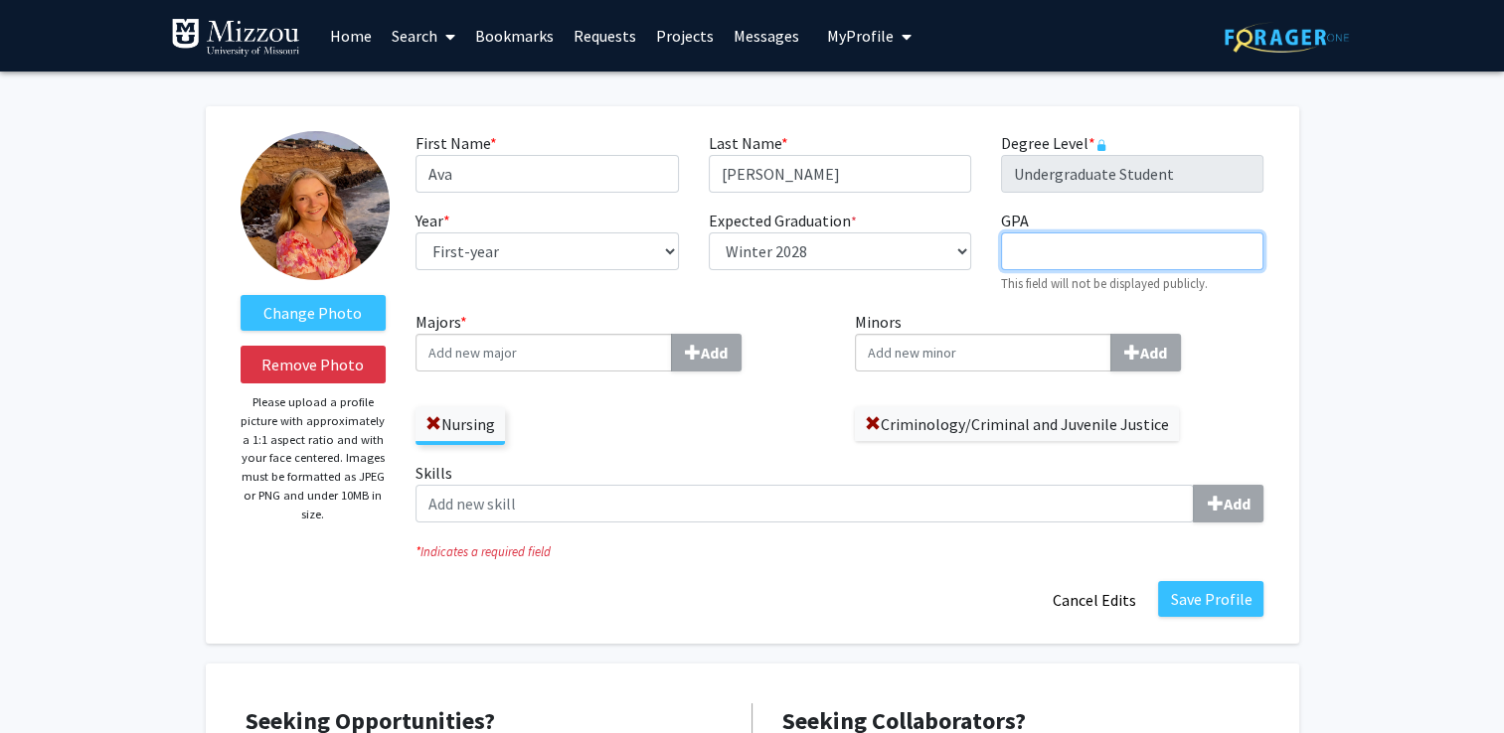
click at [1049, 262] on input "GPA required" at bounding box center [1132, 252] width 262 height 38
type input "4.00"
click at [751, 578] on fg-title-edit "First Name * required [PERSON_NAME] Last Name * required [PERSON_NAME] Degree L…" at bounding box center [839, 375] width 848 height 488
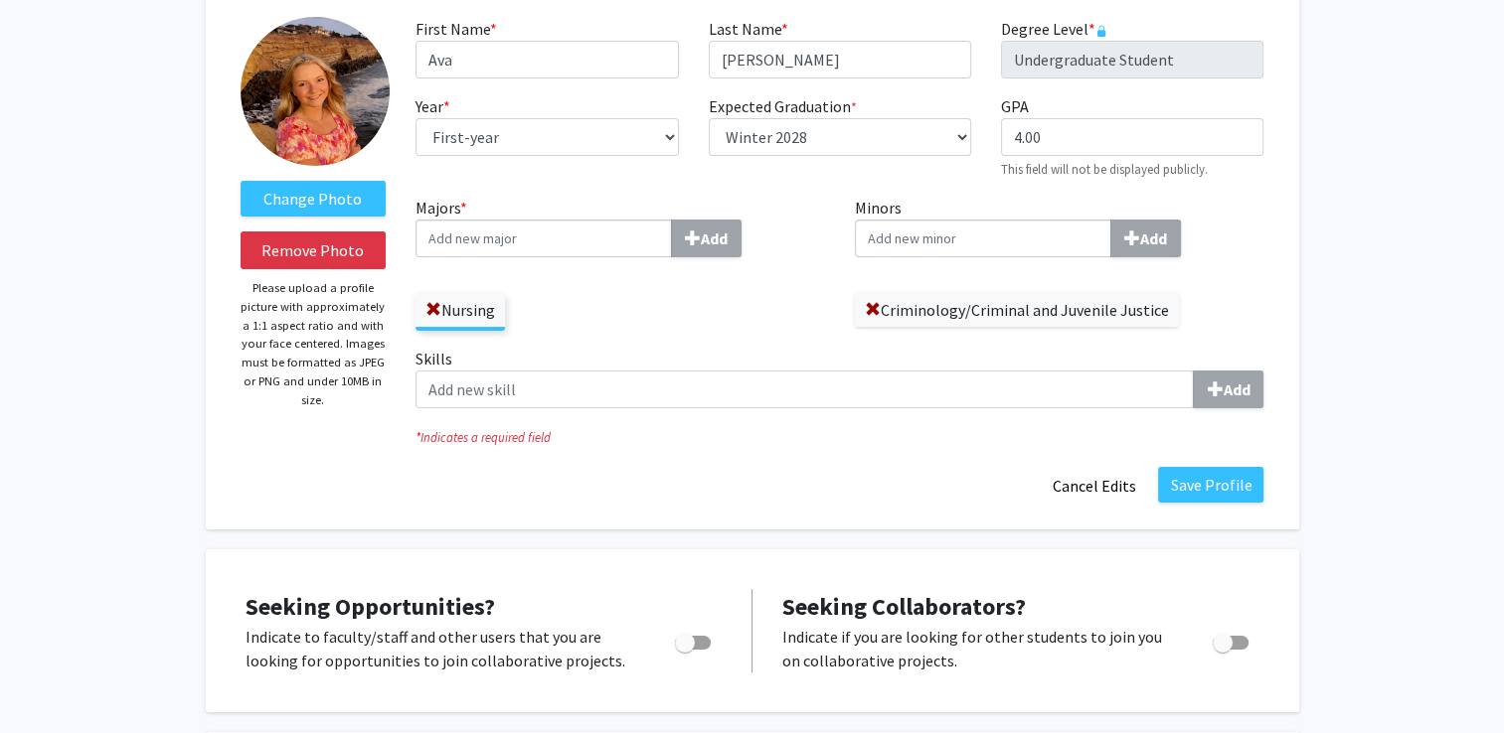
scroll to position [98, 0]
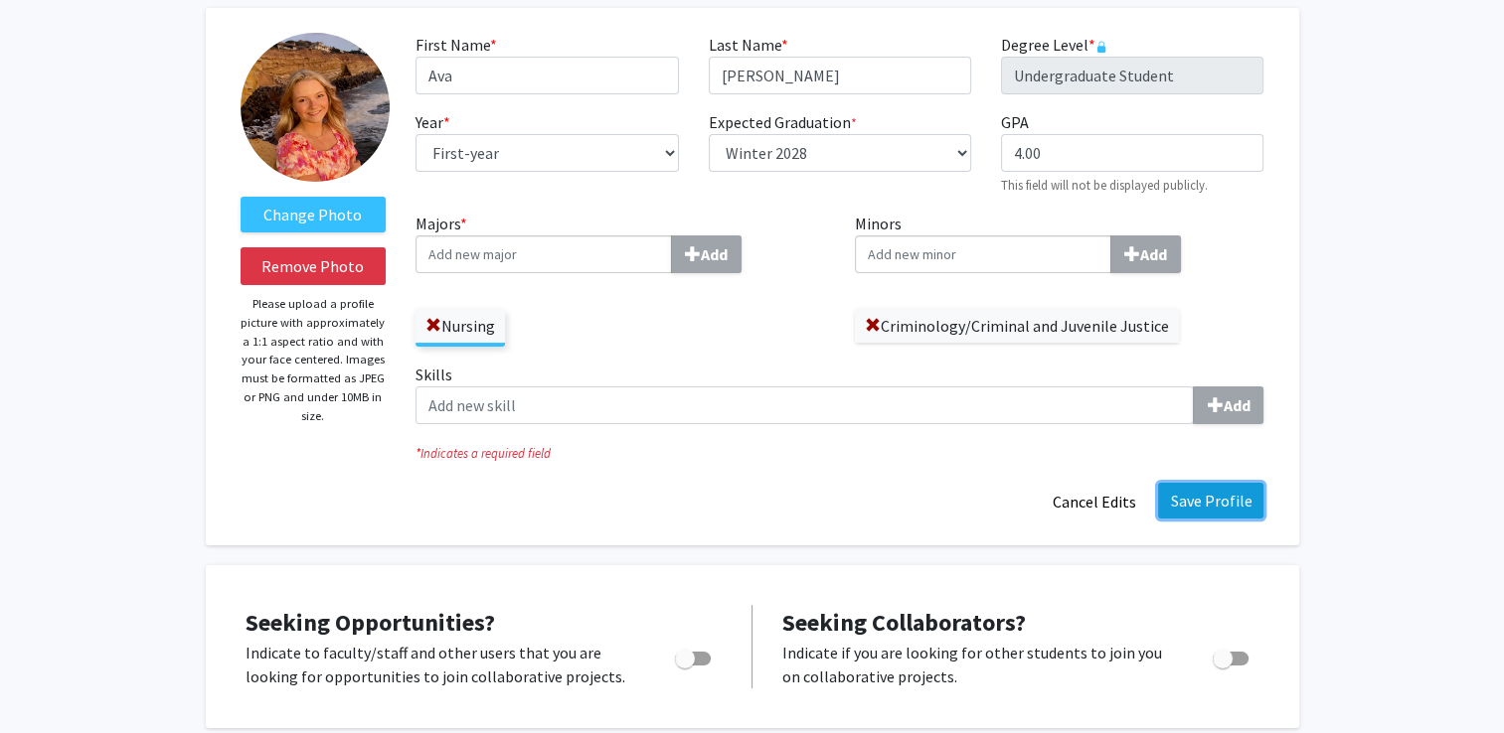
click at [1194, 510] on button "Save Profile" at bounding box center [1210, 501] width 105 height 36
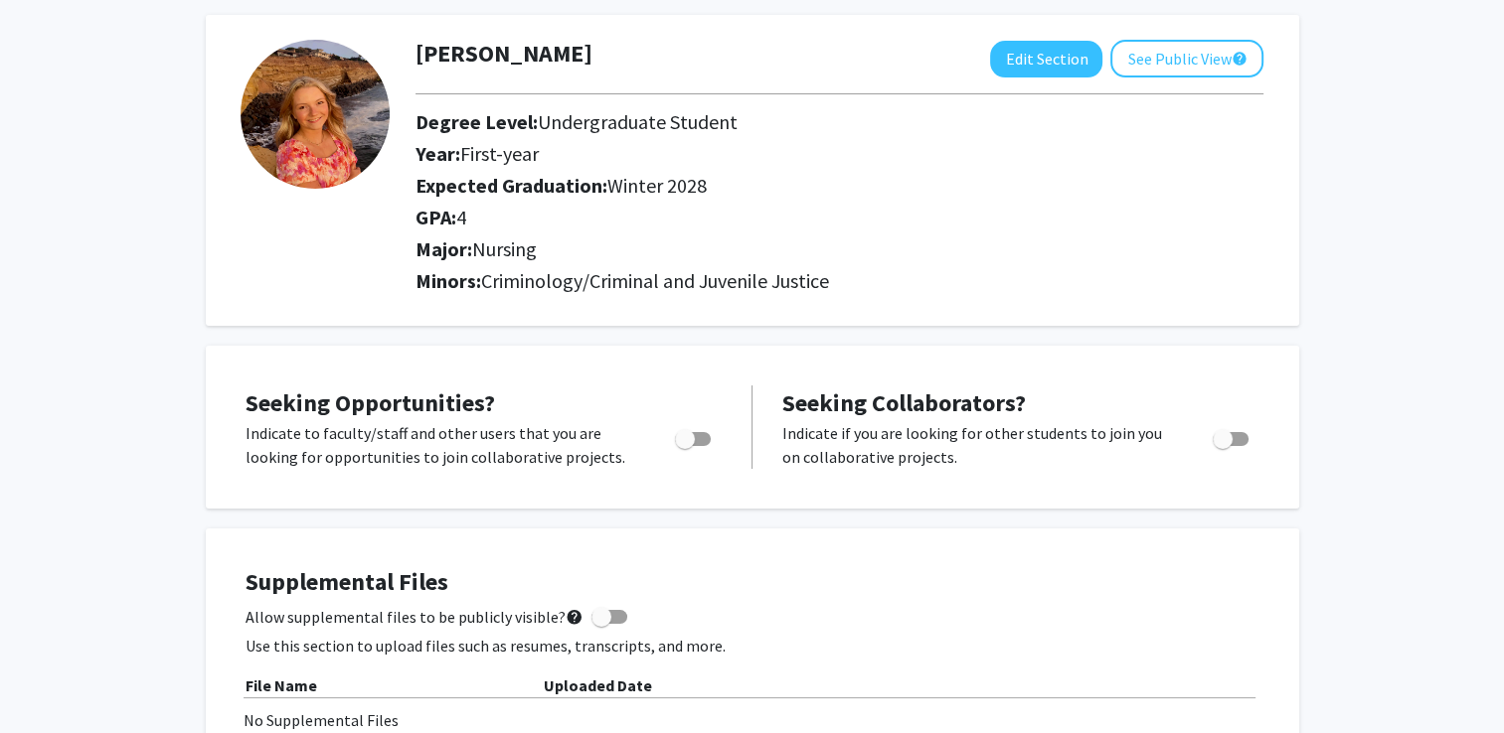
scroll to position [0, 0]
